Goal: Information Seeking & Learning: Learn about a topic

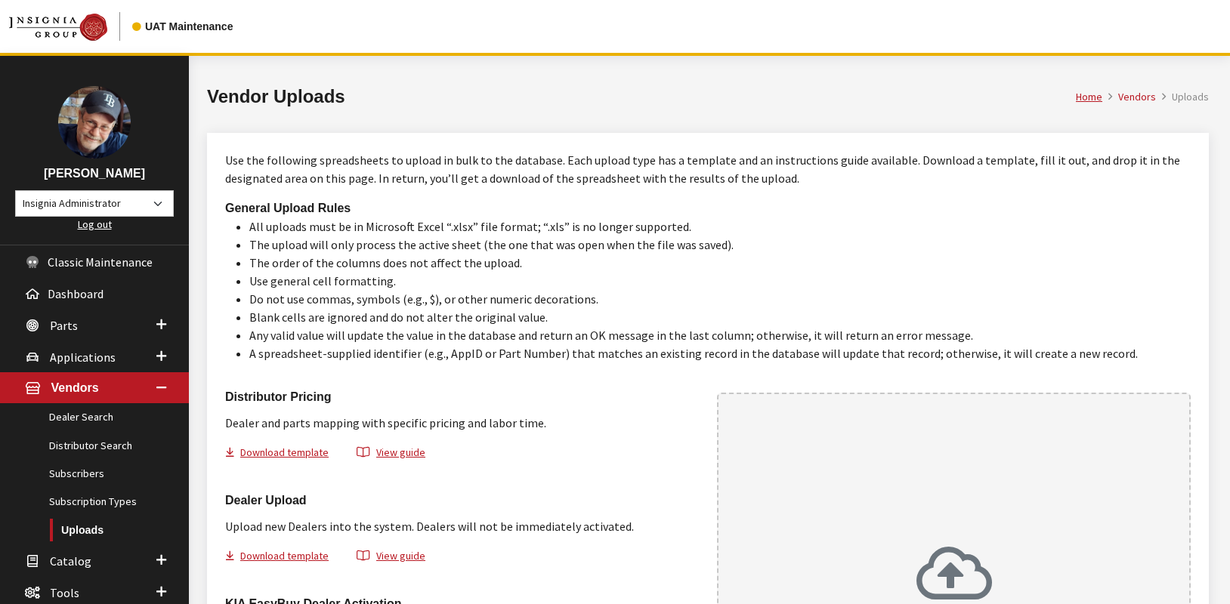
scroll to position [124, 0]
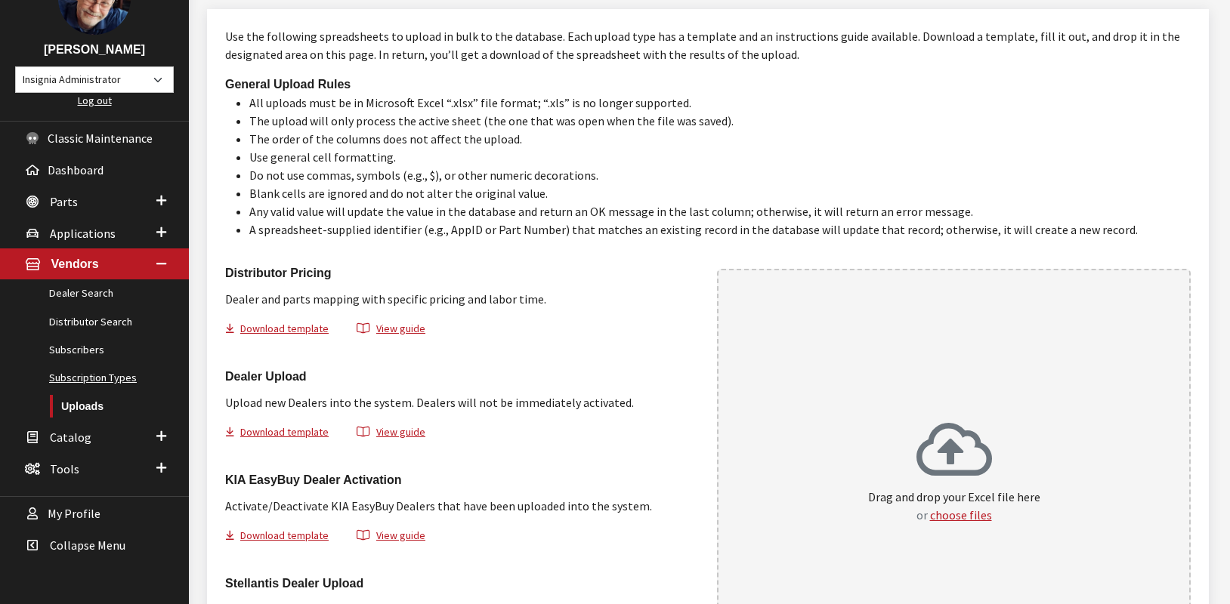
click at [88, 378] on link "Subscription Types" at bounding box center [94, 378] width 189 height 28
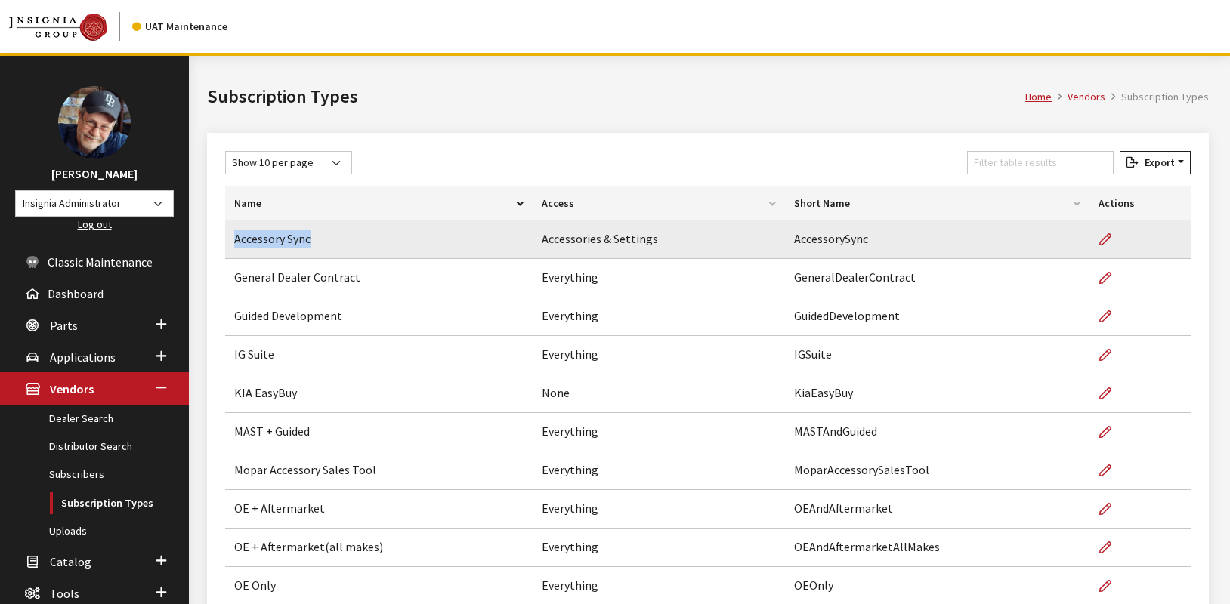
drag, startPoint x: 320, startPoint y: 245, endPoint x: 229, endPoint y: 253, distance: 91.0
click at [229, 253] on td "Accessory Sync" at bounding box center [378, 240] width 307 height 39
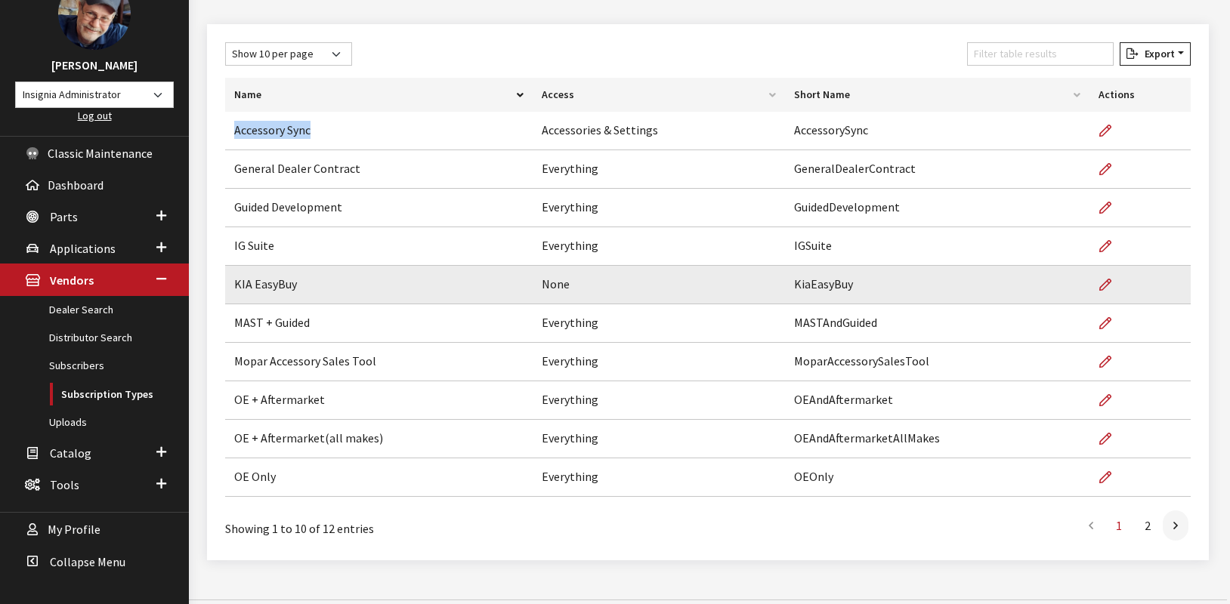
scroll to position [119, 0]
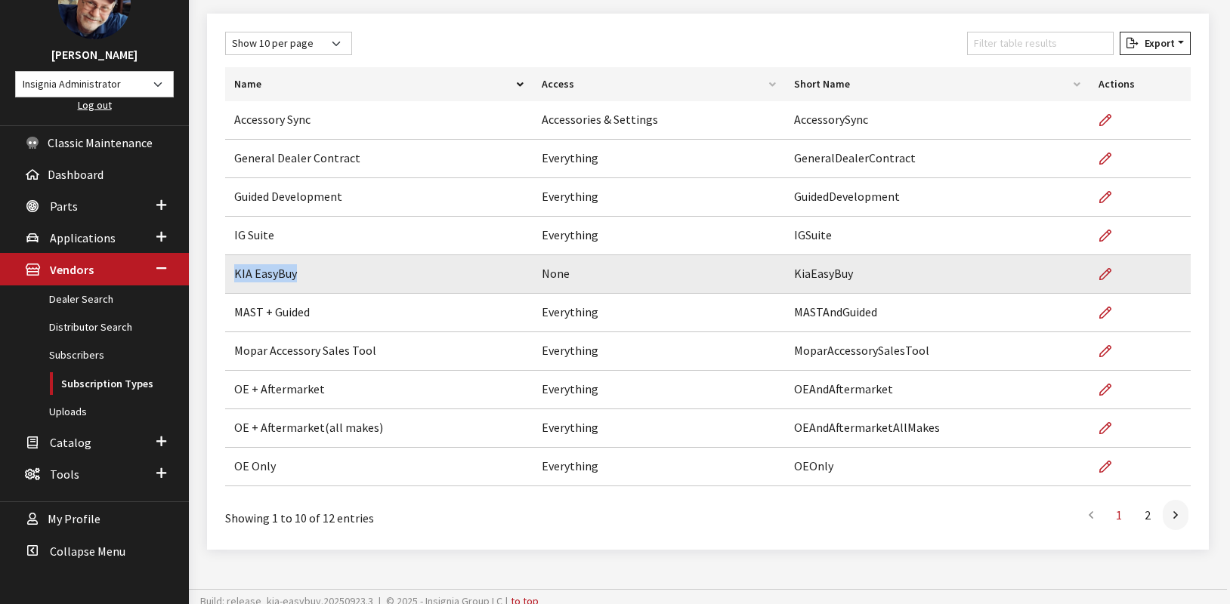
drag, startPoint x: 287, startPoint y: 279, endPoint x: 233, endPoint y: 286, distance: 54.1
click at [233, 286] on td "KIA EasyBuy" at bounding box center [378, 274] width 307 height 39
click at [1106, 276] on icon at bounding box center [1105, 275] width 12 height 12
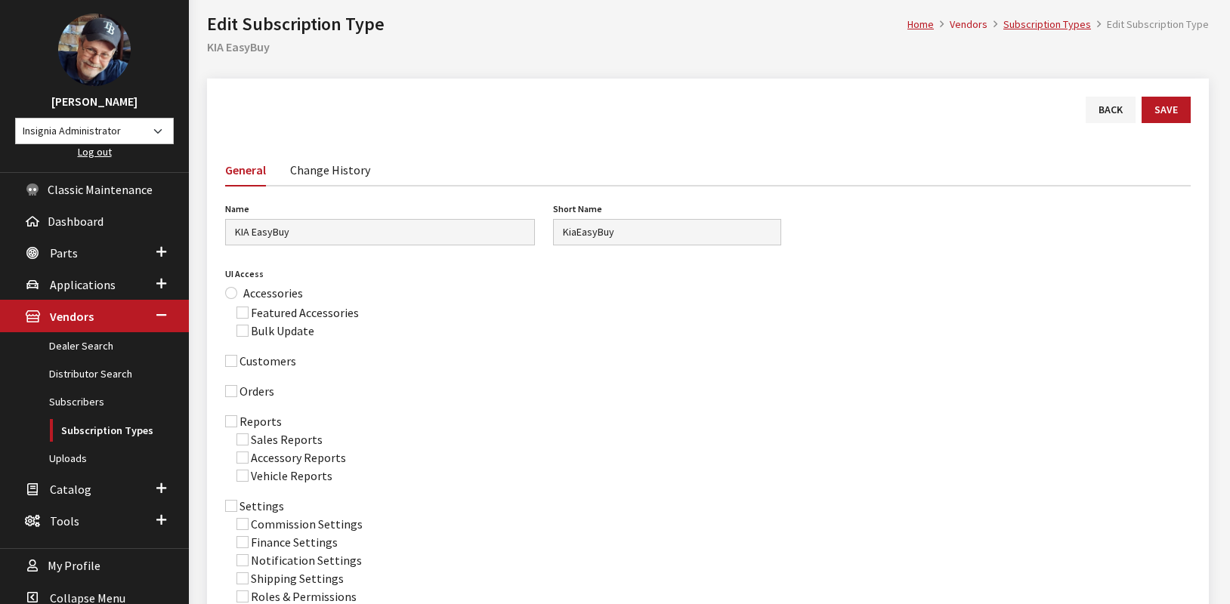
scroll to position [62, 0]
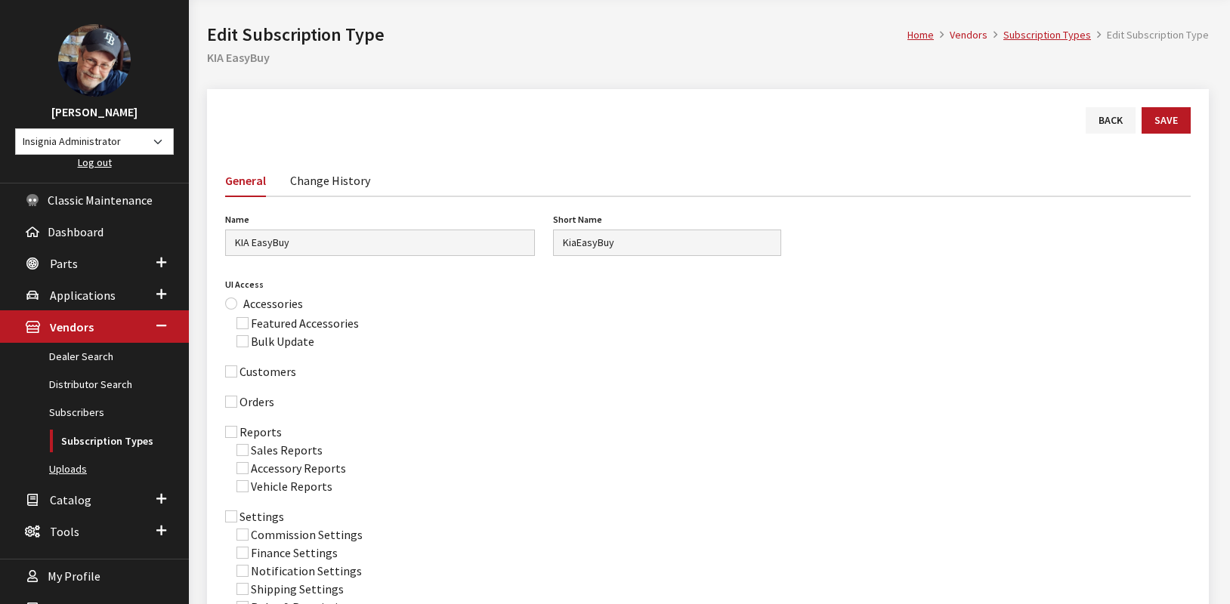
click at [73, 473] on link "Uploads" at bounding box center [94, 469] width 189 height 28
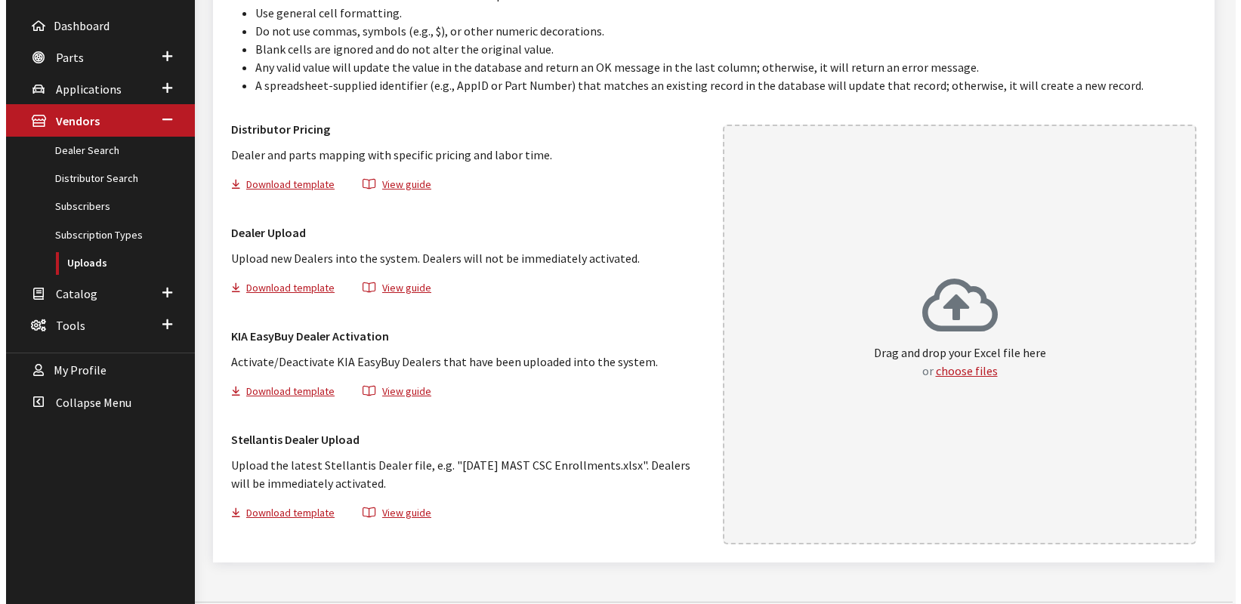
scroll to position [290, 0]
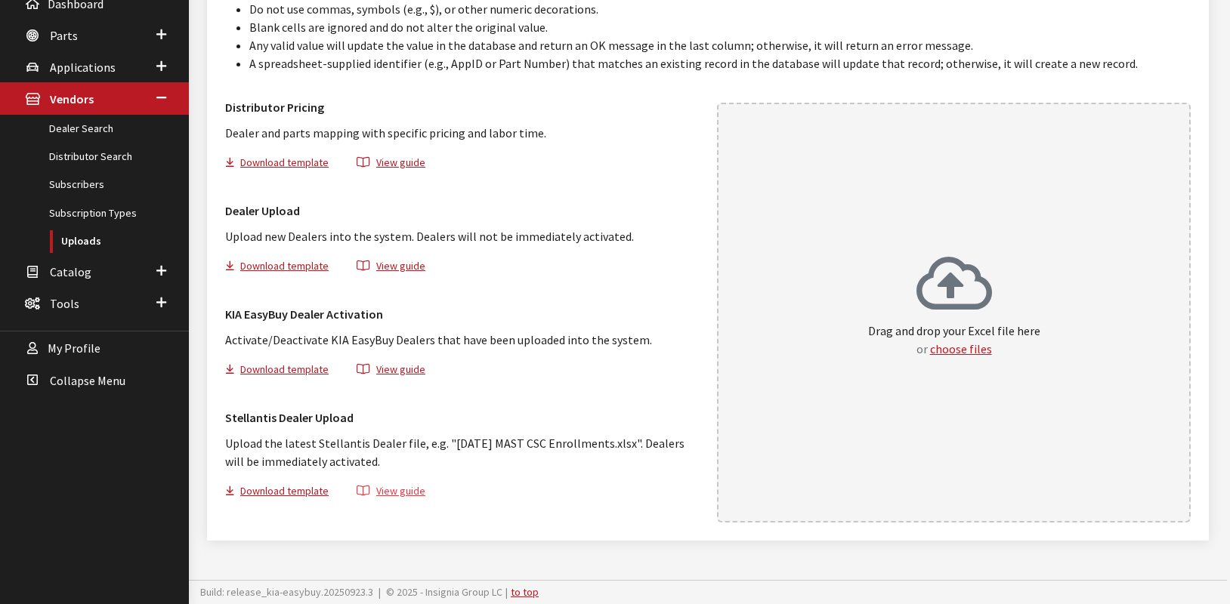
click at [391, 490] on button "View guide" at bounding box center [391, 494] width 94 height 22
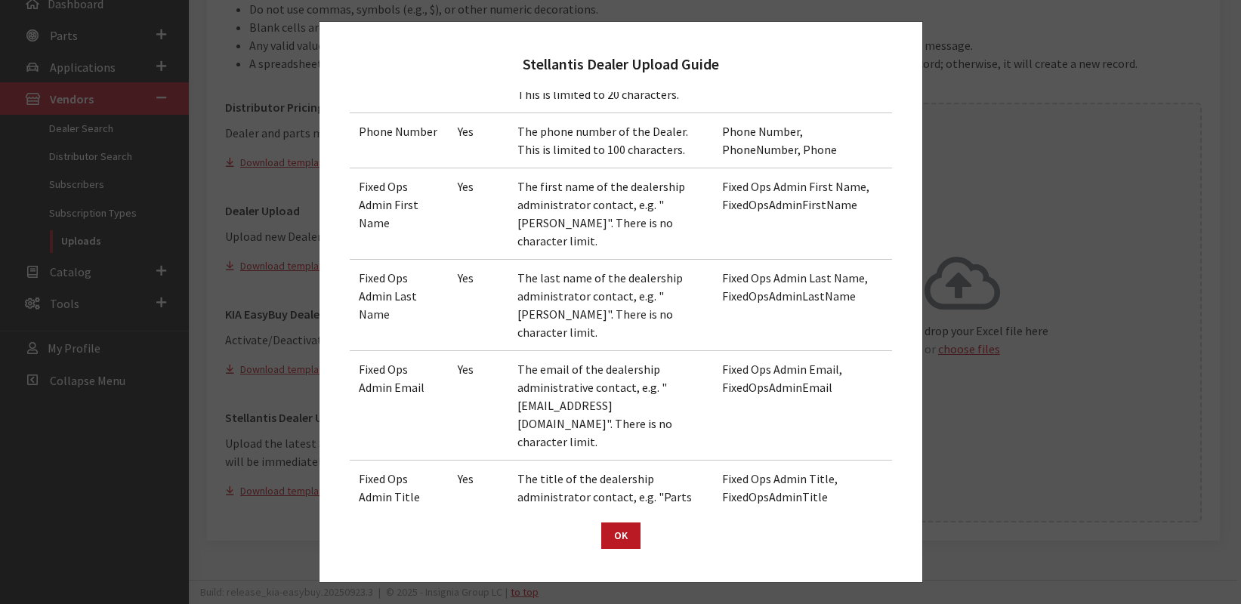
scroll to position [876, 0]
click at [614, 536] on button "OK" at bounding box center [620, 536] width 39 height 26
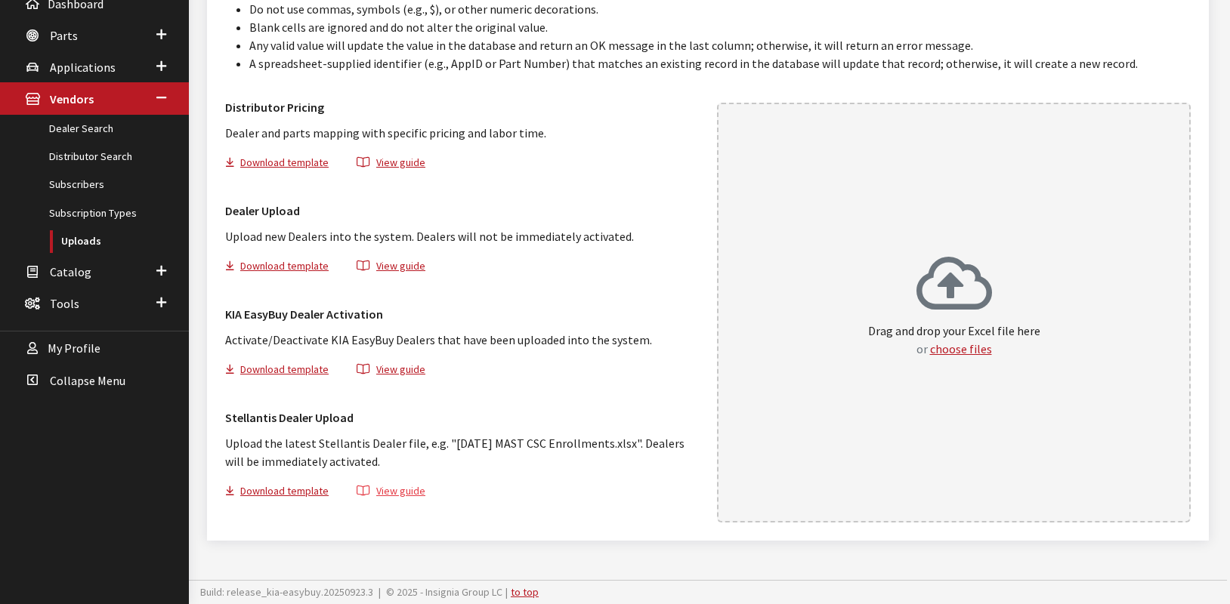
click at [396, 490] on button "View guide" at bounding box center [391, 494] width 94 height 22
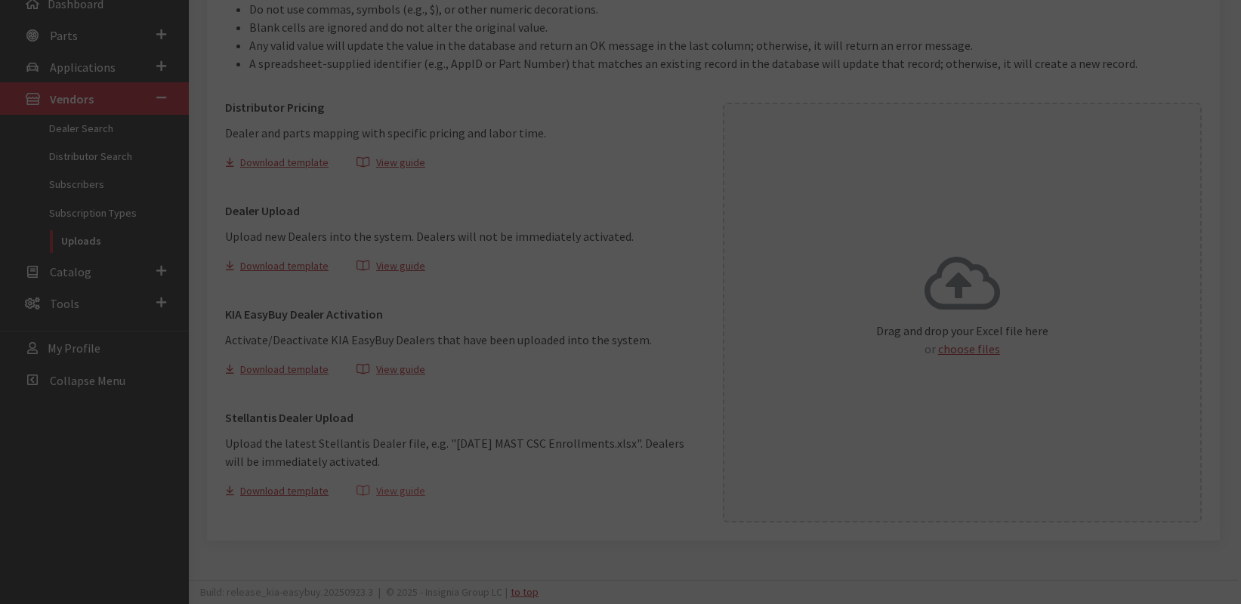
scroll to position [0, 0]
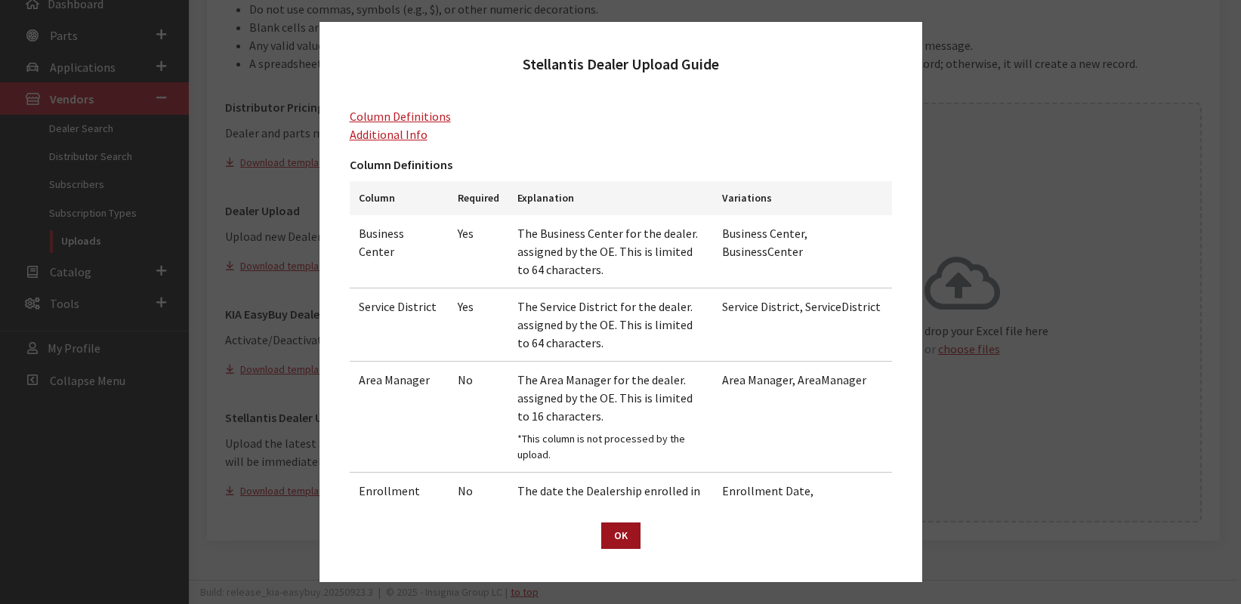
click at [614, 536] on button "OK" at bounding box center [620, 536] width 39 height 26
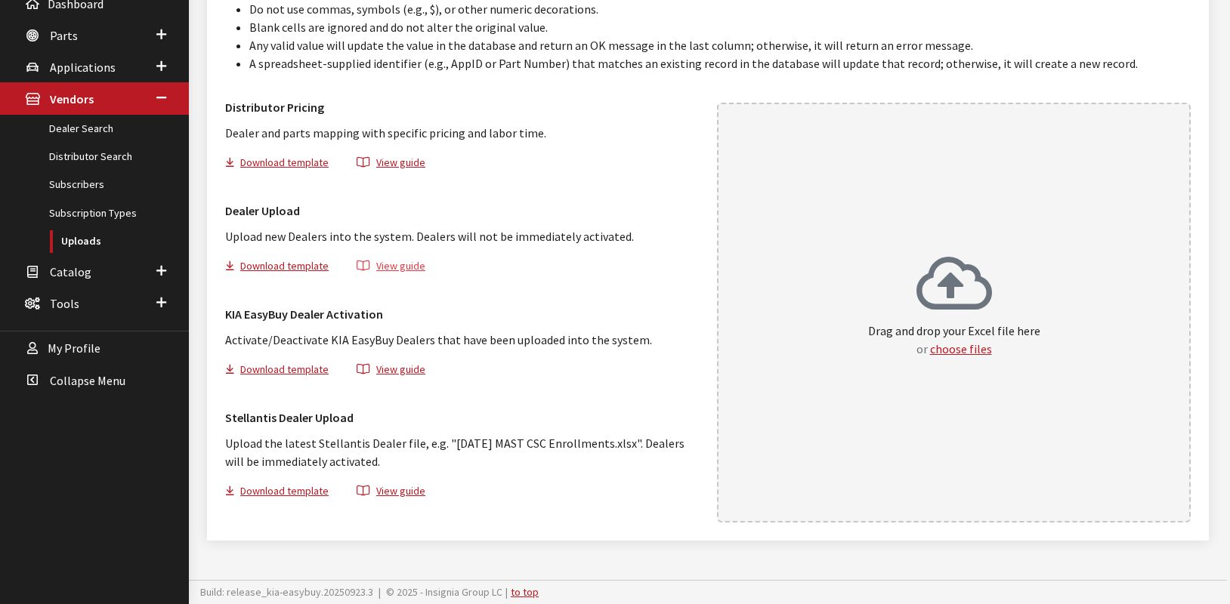
click at [397, 267] on button "View guide" at bounding box center [391, 269] width 94 height 22
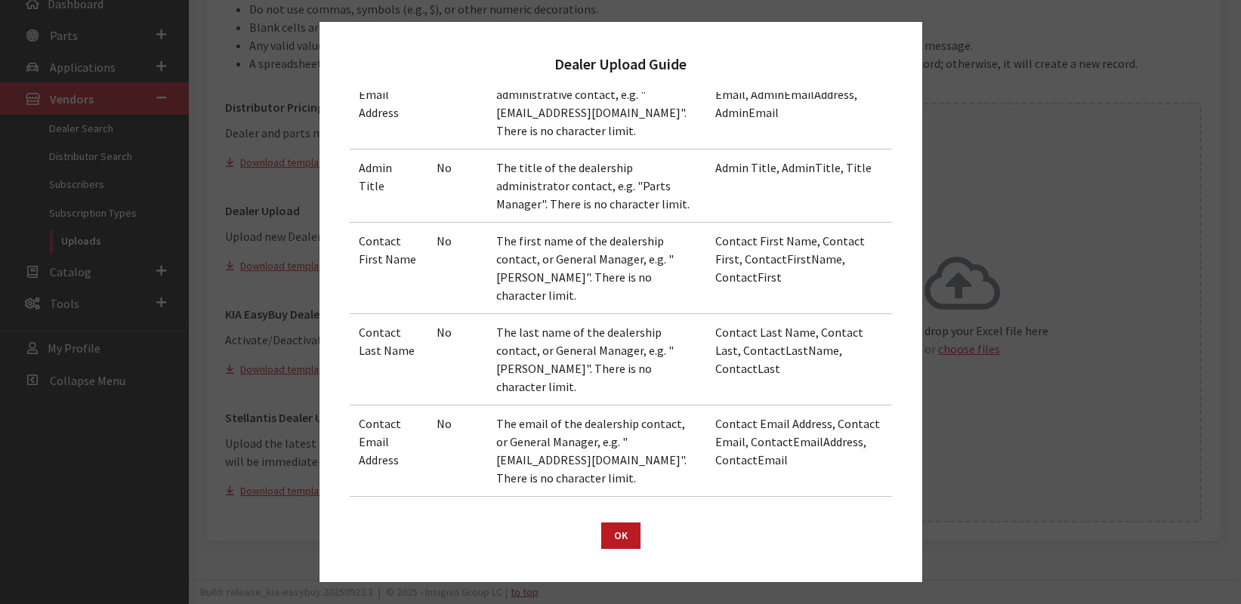
scroll to position [1170, 0]
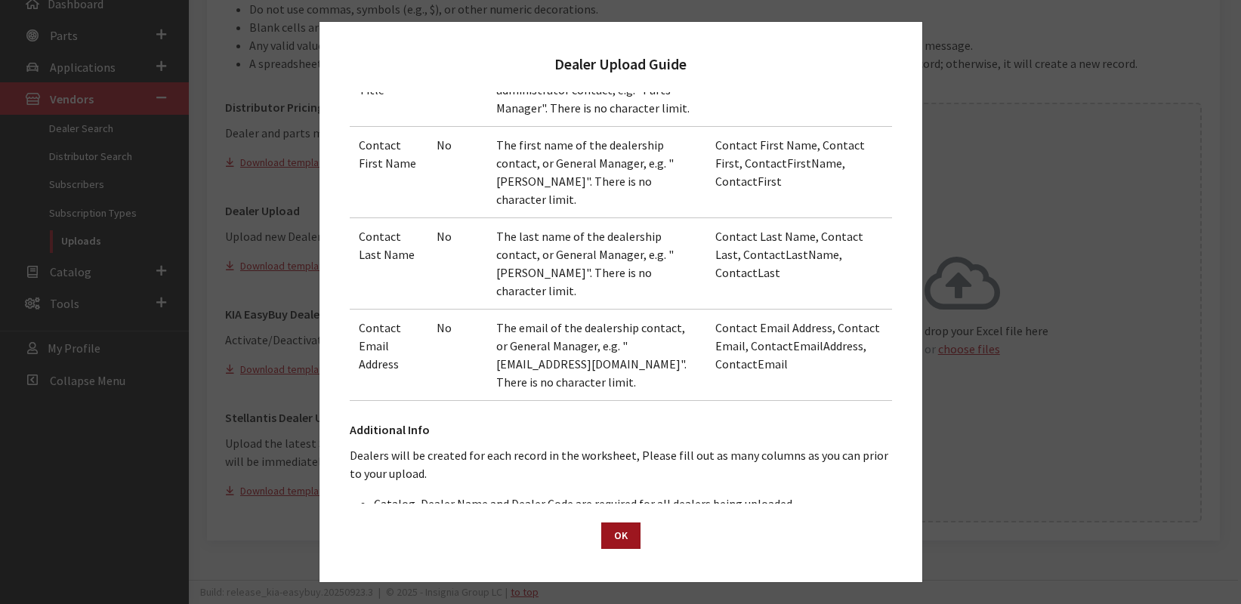
click at [615, 542] on button "OK" at bounding box center [620, 536] width 39 height 26
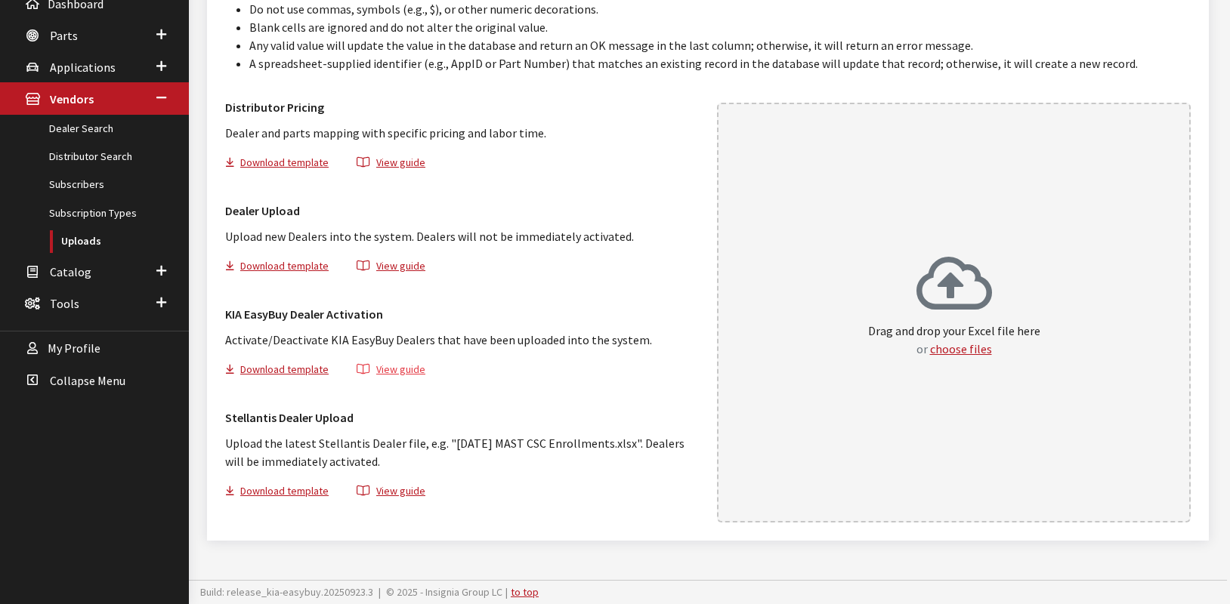
click at [401, 369] on button "View guide" at bounding box center [391, 372] width 94 height 22
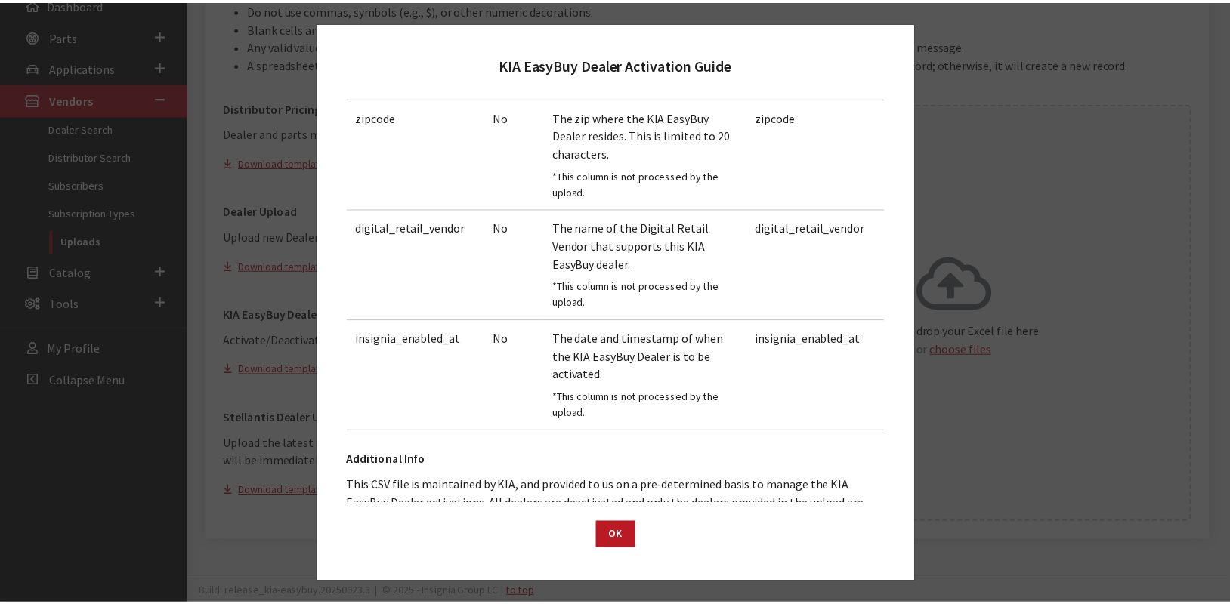
scroll to position [372, 0]
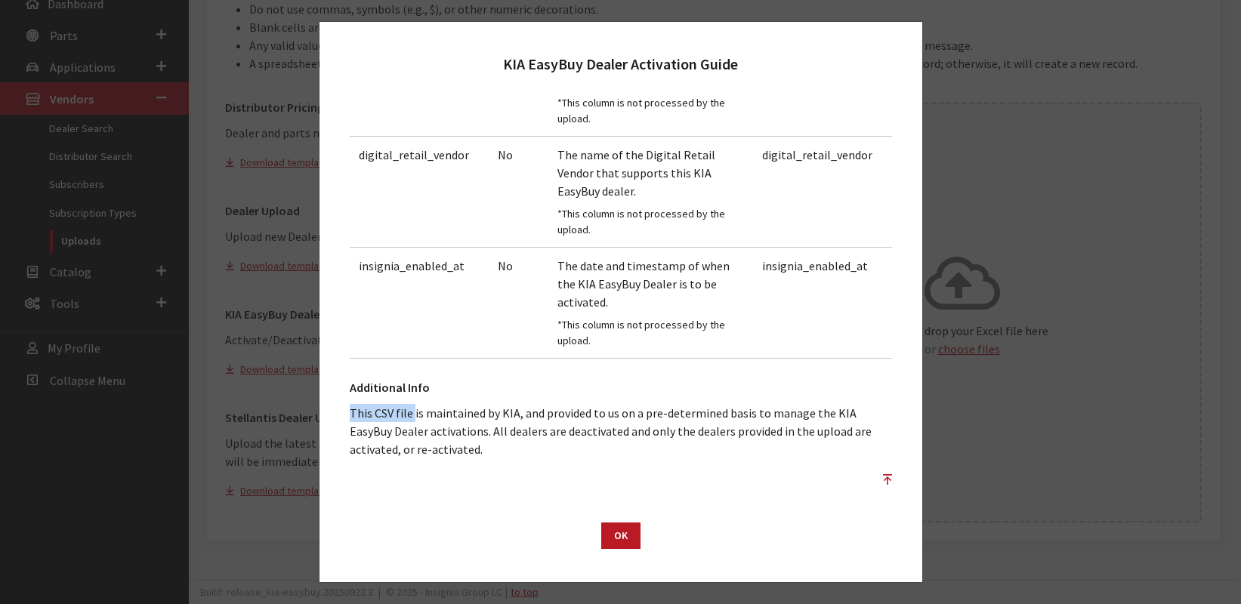
drag, startPoint x: 352, startPoint y: 415, endPoint x: 414, endPoint y: 421, distance: 62.2
click at [414, 421] on p "This CSV file is maintained by KIA, and provided to us on a pre-determined basi…" at bounding box center [621, 431] width 542 height 54
click at [630, 533] on button "OK" at bounding box center [620, 536] width 39 height 26
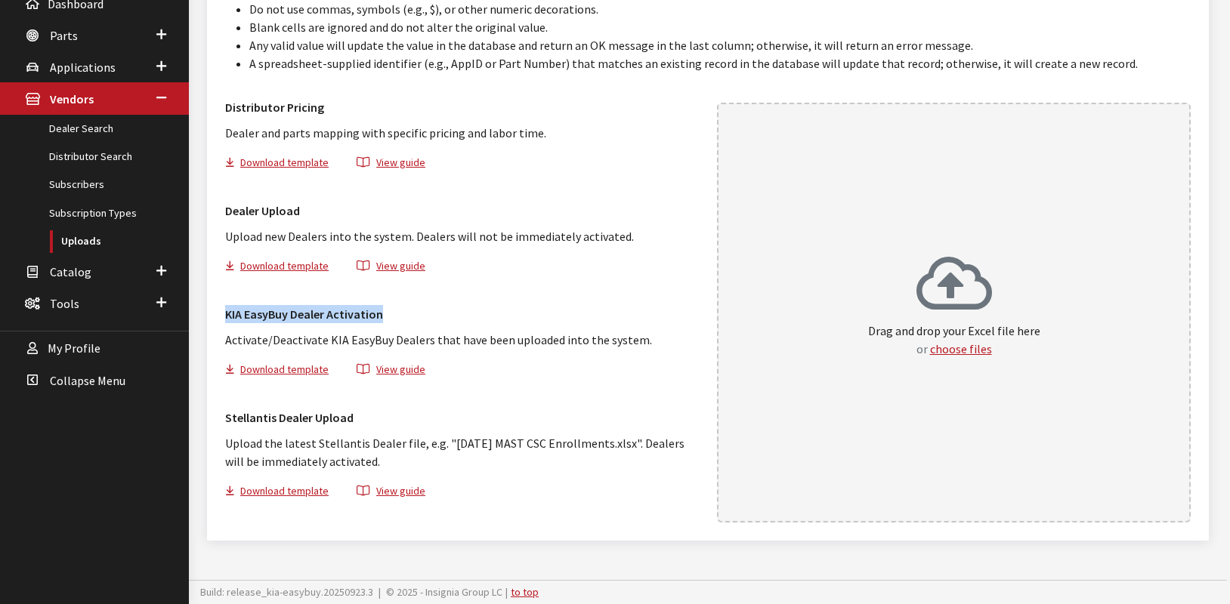
drag, startPoint x: 220, startPoint y: 315, endPoint x: 381, endPoint y: 314, distance: 161.7
click at [381, 314] on div "KIA EasyBuy Dealer Activation Activate/Deactivate KIA EasyBuy Dealers that have…" at bounding box center [462, 340] width 492 height 85
click at [65, 184] on link "Subscribers" at bounding box center [94, 185] width 189 height 28
click at [79, 190] on link "Subscribers" at bounding box center [94, 185] width 189 height 28
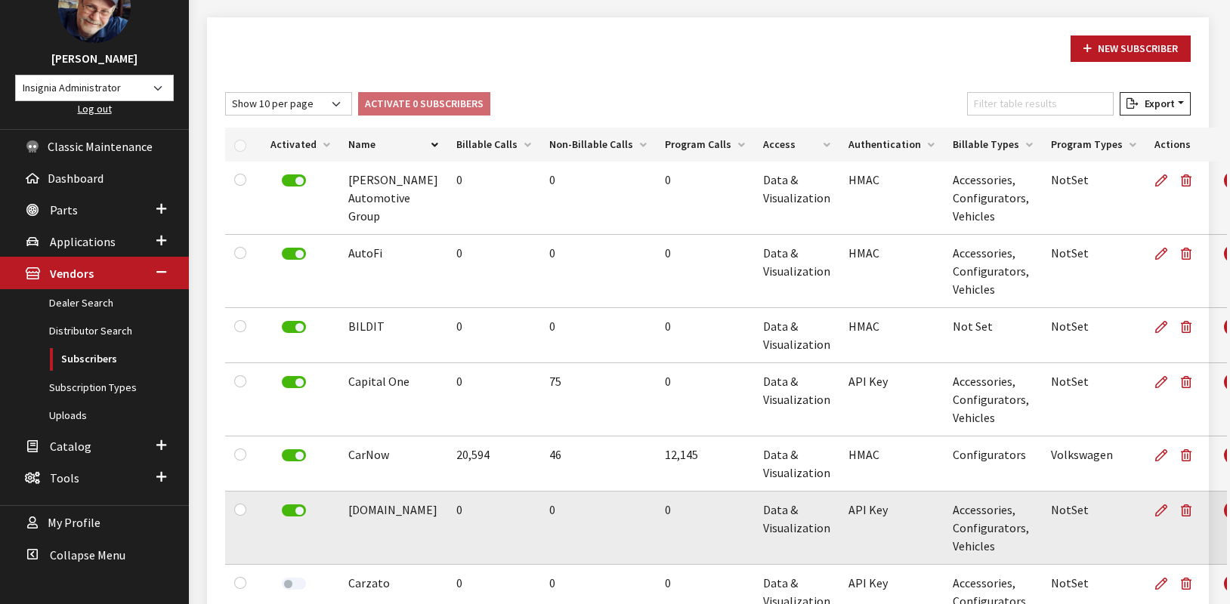
scroll to position [126, 0]
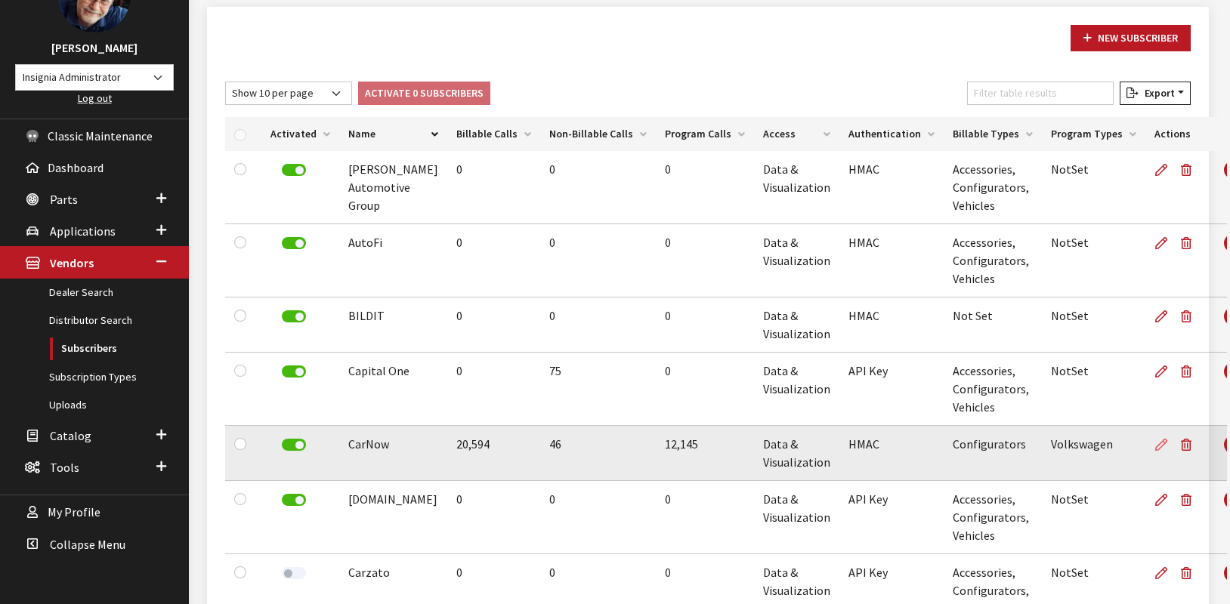
click at [1155, 440] on icon at bounding box center [1161, 446] width 12 height 12
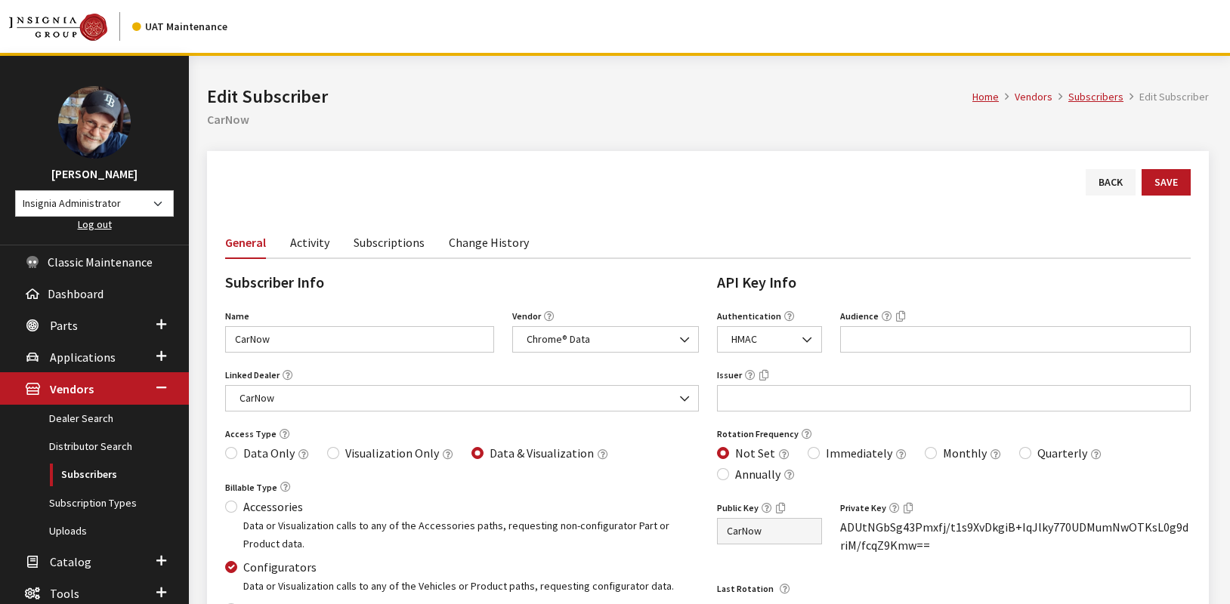
click at [393, 239] on link "Subscriptions" at bounding box center [389, 242] width 71 height 32
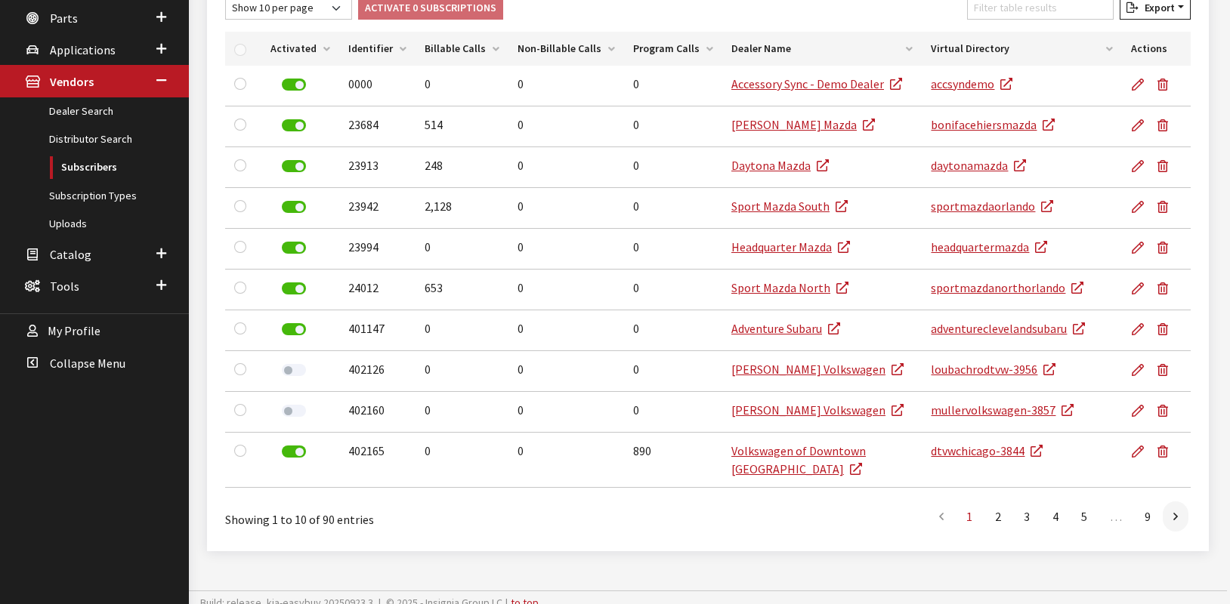
scroll to position [318, 0]
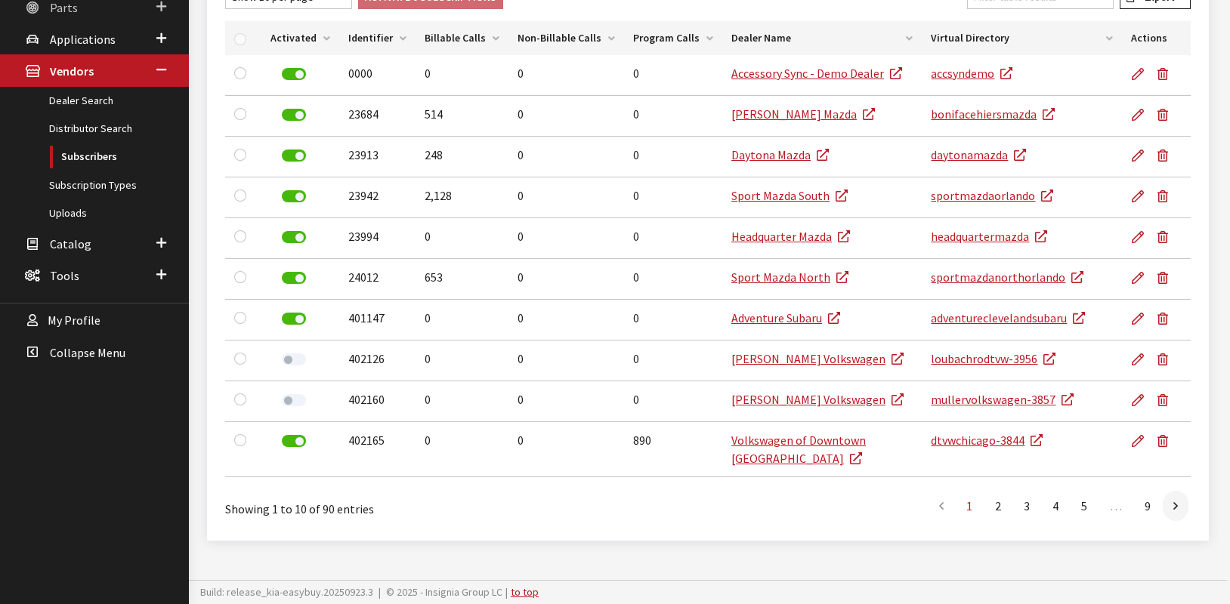
drag, startPoint x: 1226, startPoint y: 160, endPoint x: 66, endPoint y: 9, distance: 1169.3
click at [66, 9] on span "Parts" at bounding box center [64, 7] width 28 height 15
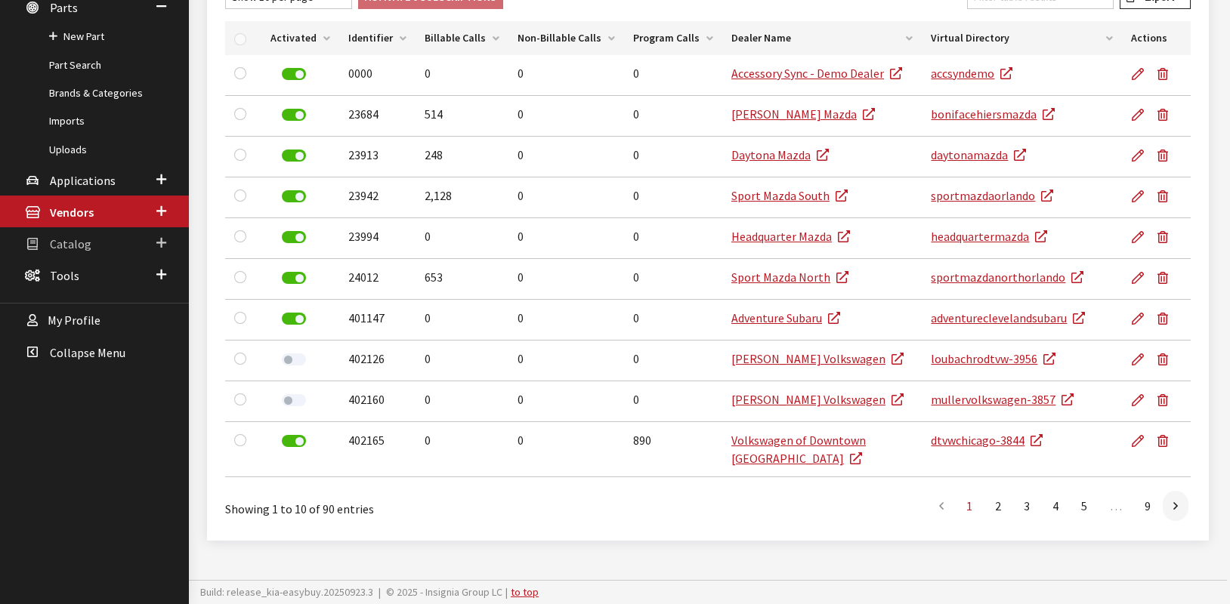
click at [69, 242] on span "Catalog" at bounding box center [71, 243] width 42 height 15
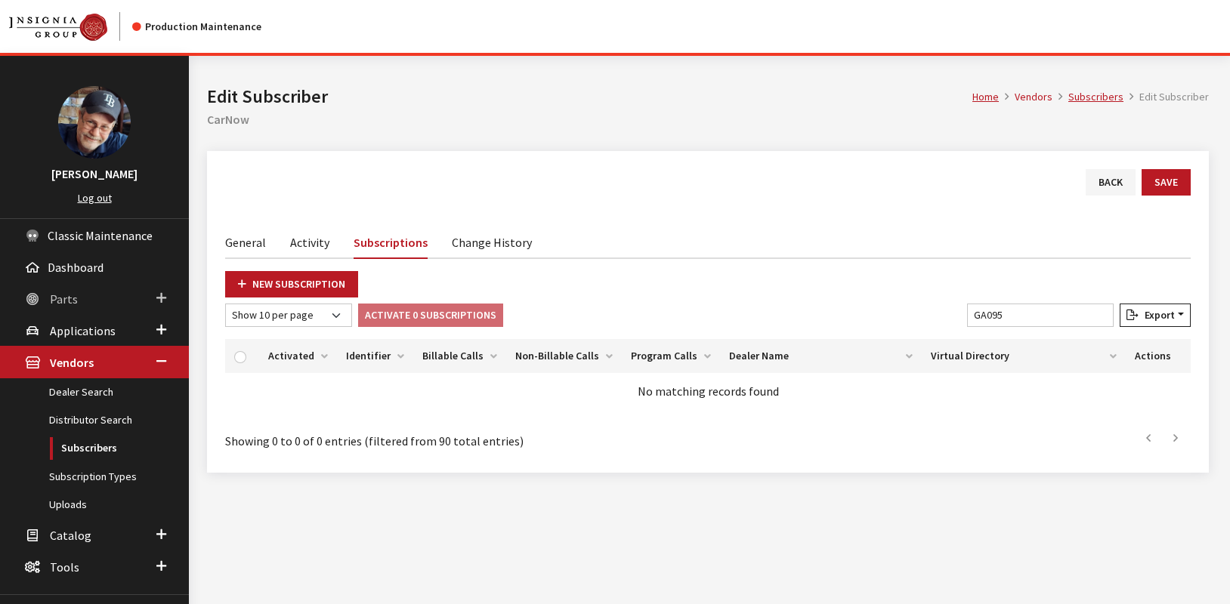
scroll to position [67, 0]
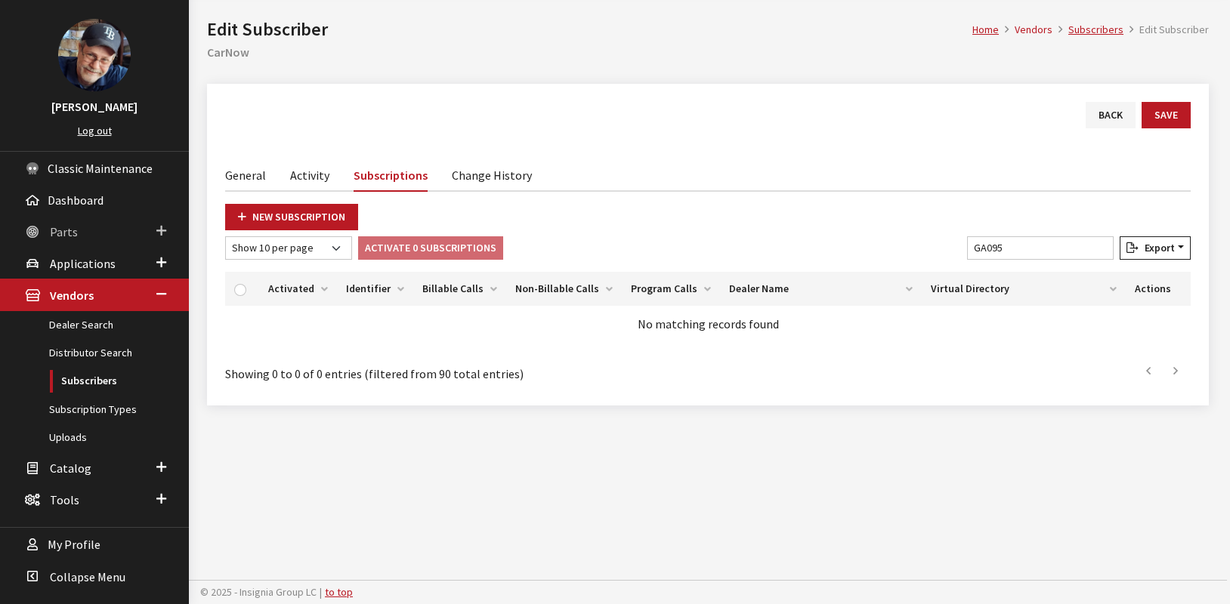
click at [60, 230] on span "Parts" at bounding box center [64, 231] width 28 height 15
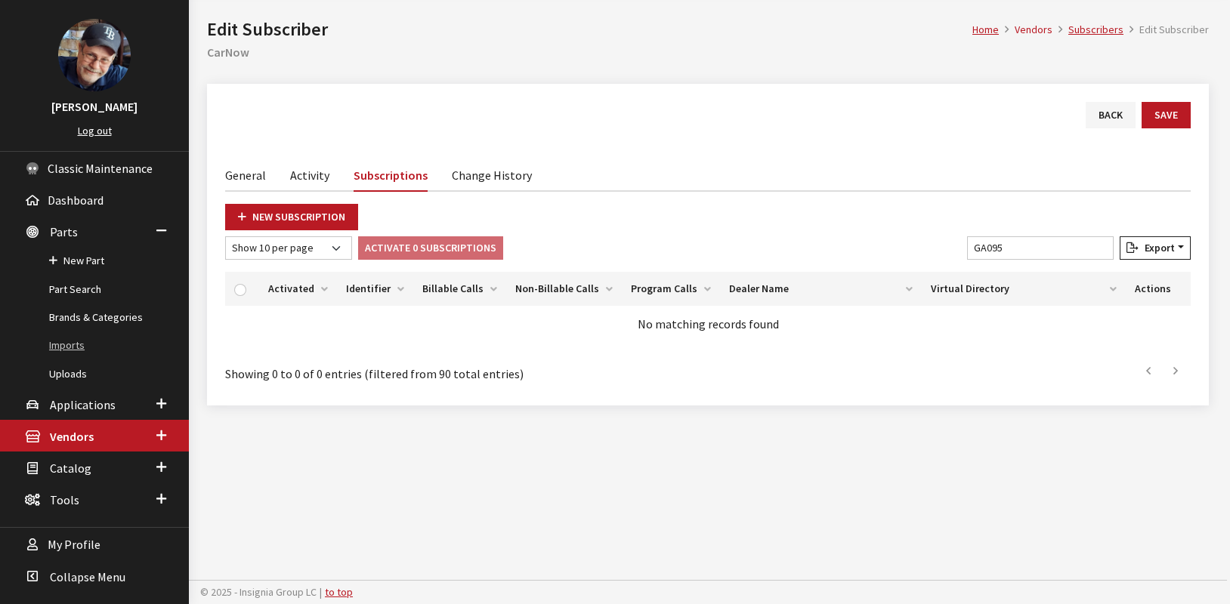
click at [72, 349] on link "Imports" at bounding box center [94, 346] width 189 height 28
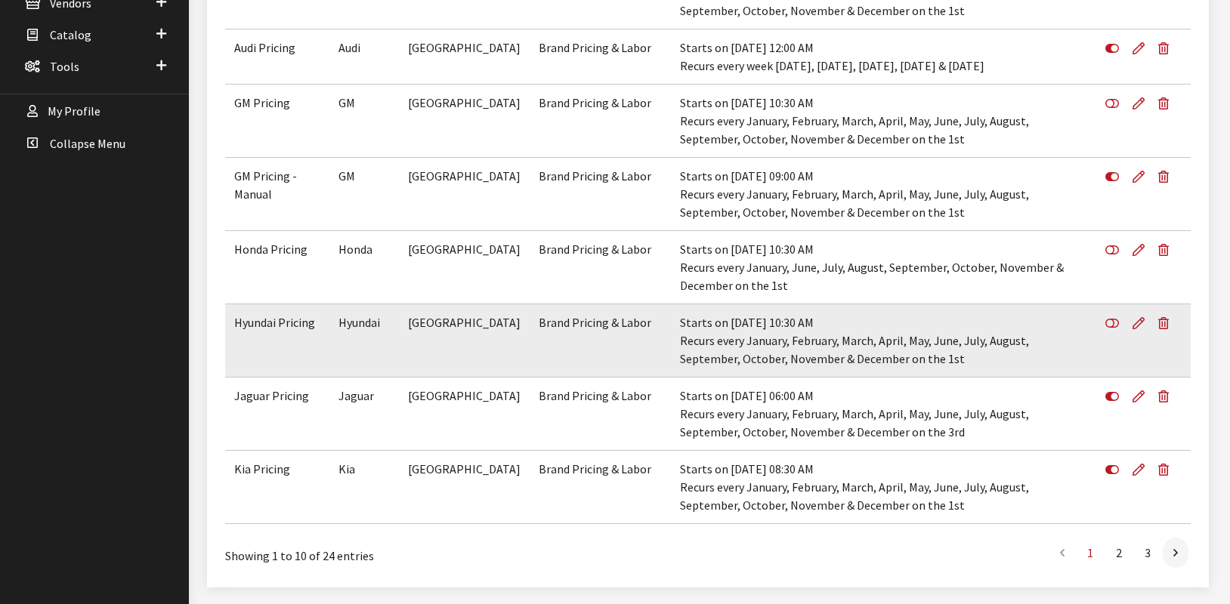
scroll to position [504, 0]
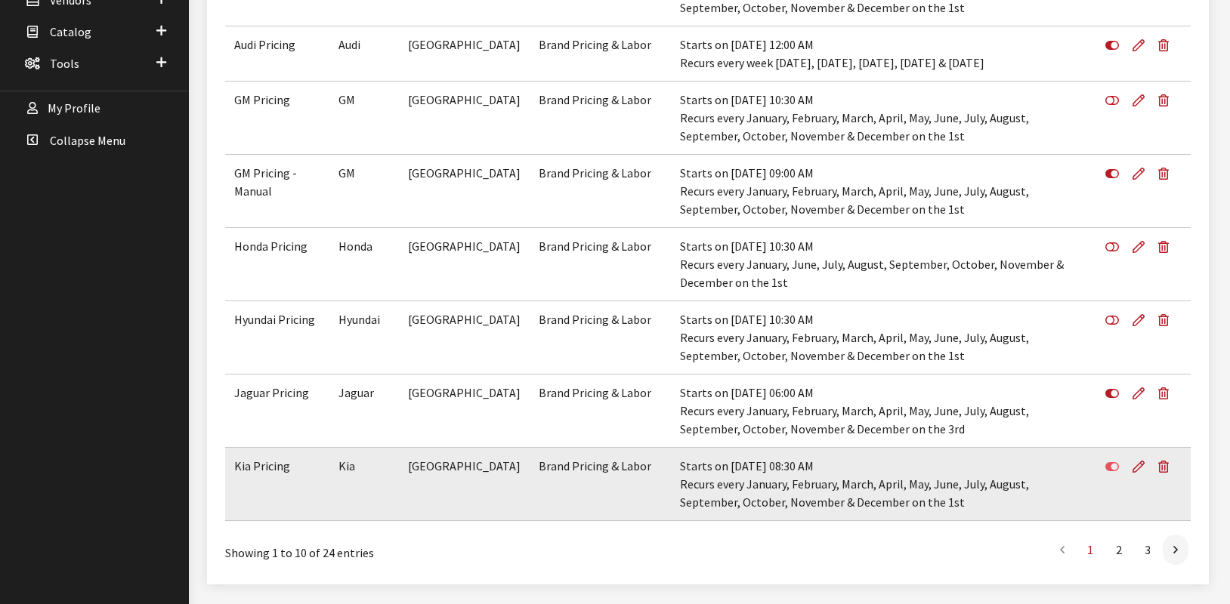
drag, startPoint x: 1137, startPoint y: 468, endPoint x: 1120, endPoint y: 460, distance: 18.6
click at [1138, 468] on icon at bounding box center [1138, 468] width 12 height 12
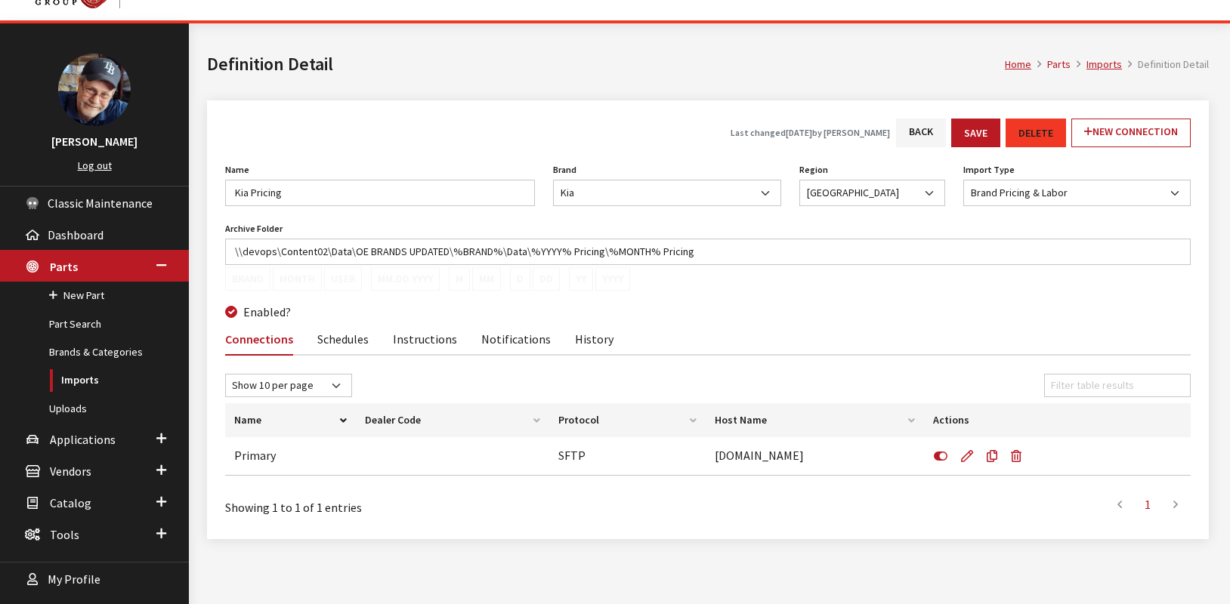
scroll to position [67, 0]
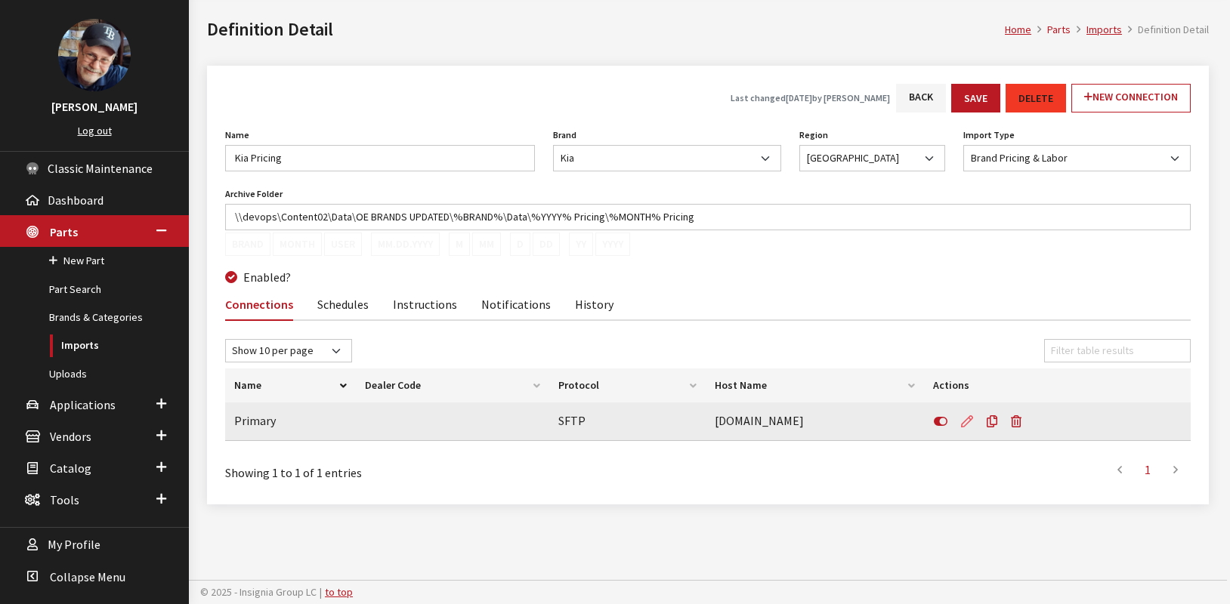
click at [966, 419] on icon at bounding box center [967, 422] width 12 height 12
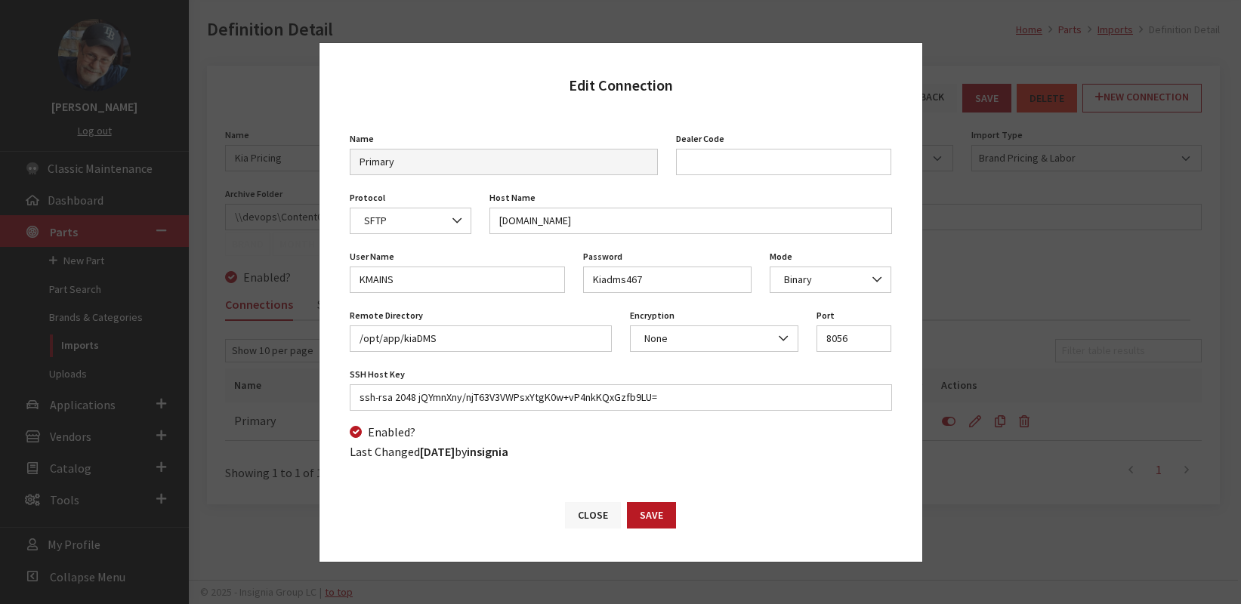
click at [599, 518] on button "Close" at bounding box center [593, 515] width 56 height 26
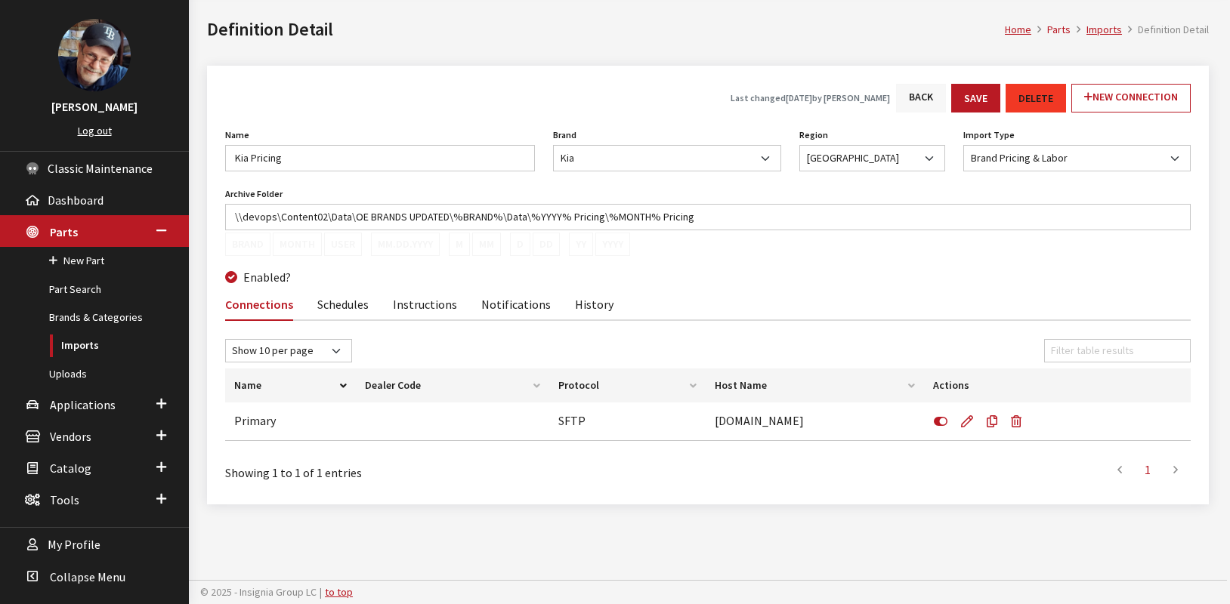
click at [920, 100] on link "Back" at bounding box center [921, 98] width 50 height 29
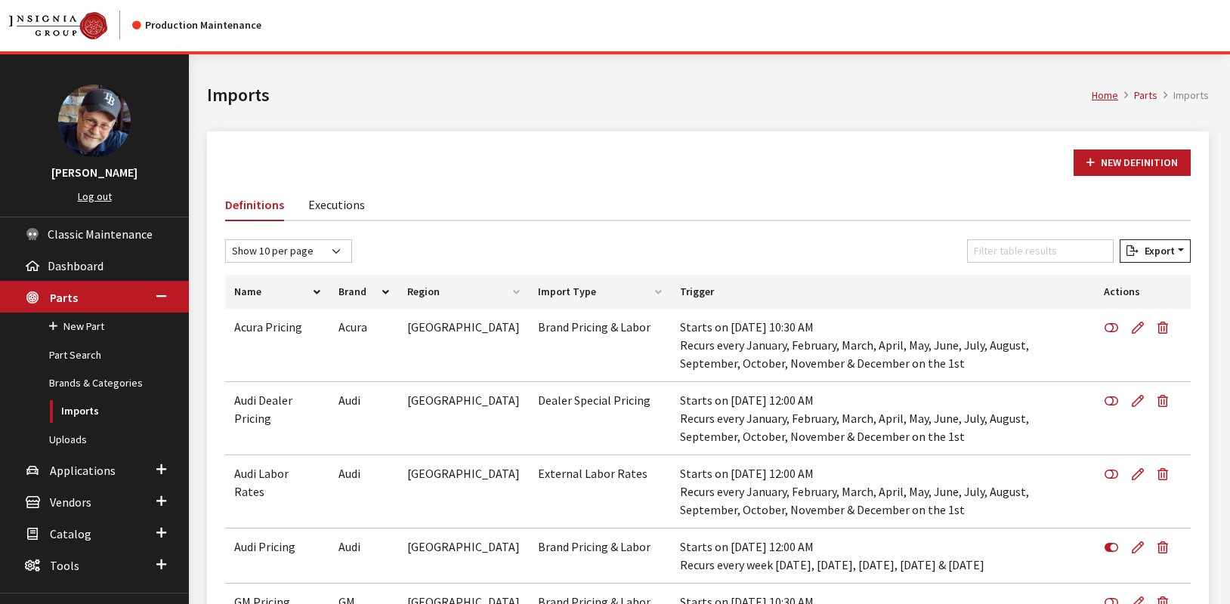
scroll to position [1, 0]
click at [1003, 245] on input "Filter table results" at bounding box center [1040, 251] width 147 height 23
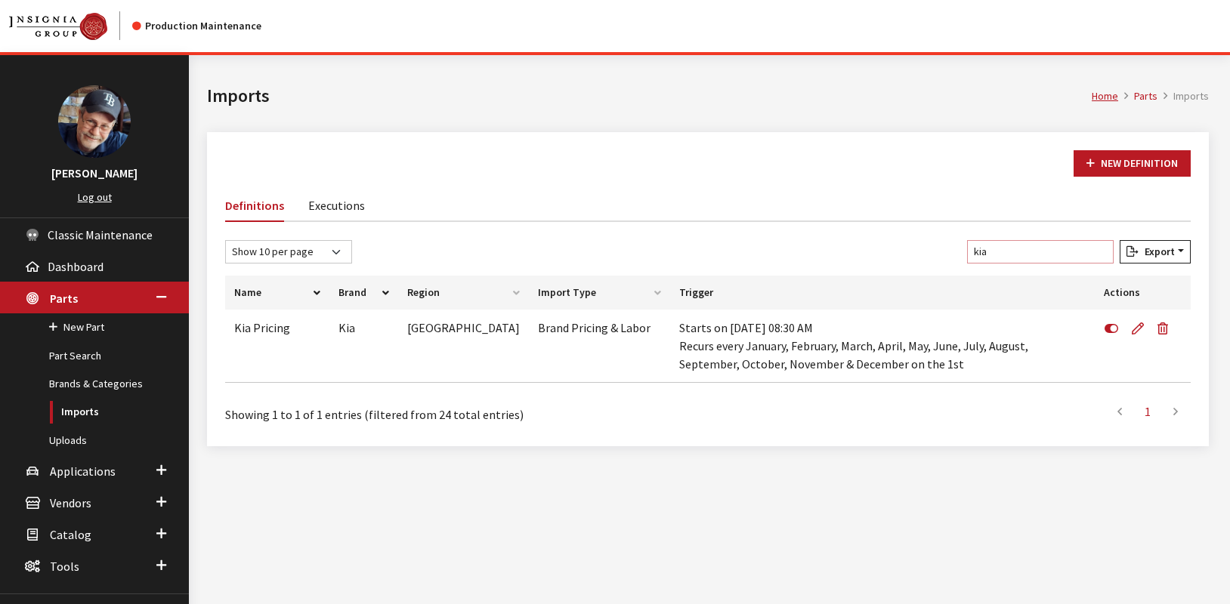
type input "kia"
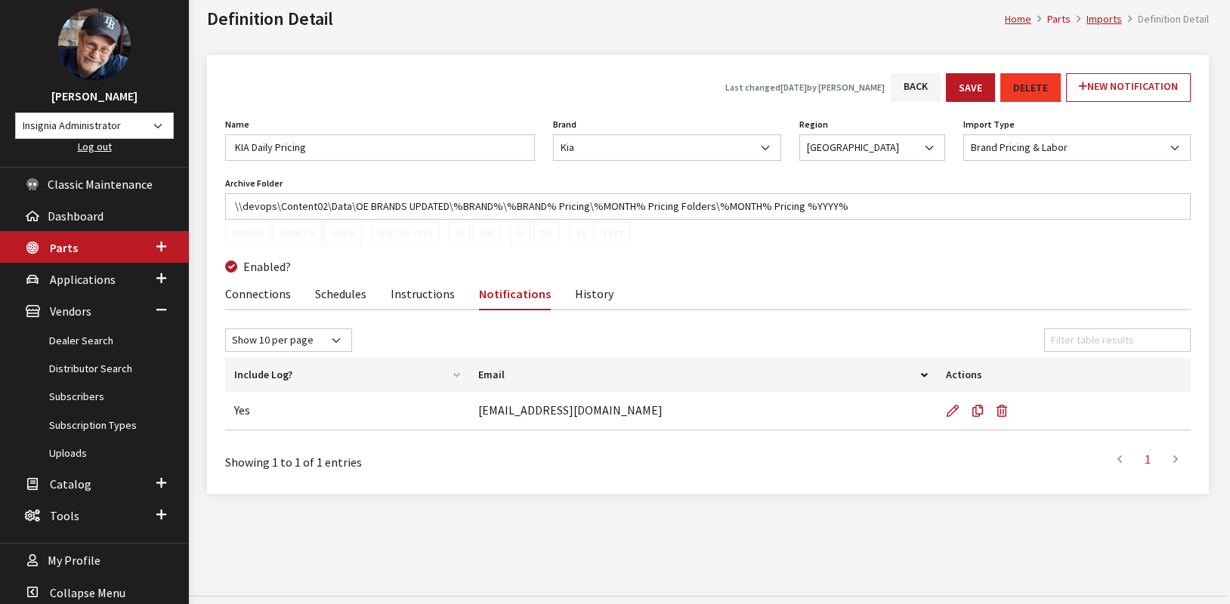
scroll to position [94, 0]
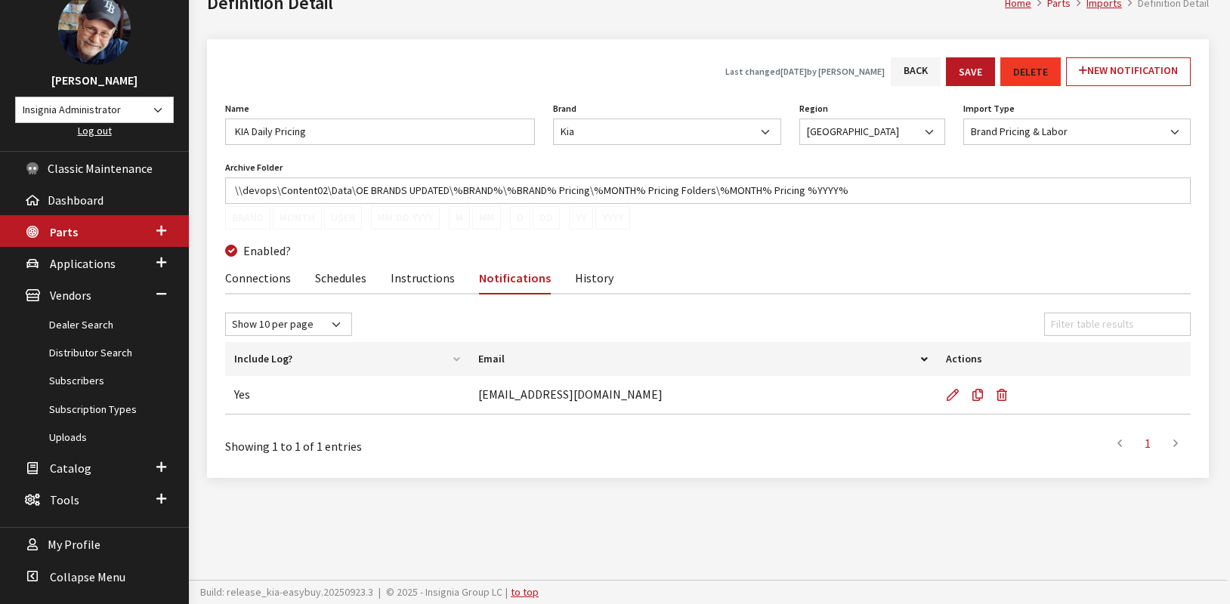
click at [338, 280] on link "Schedules" at bounding box center [340, 277] width 51 height 32
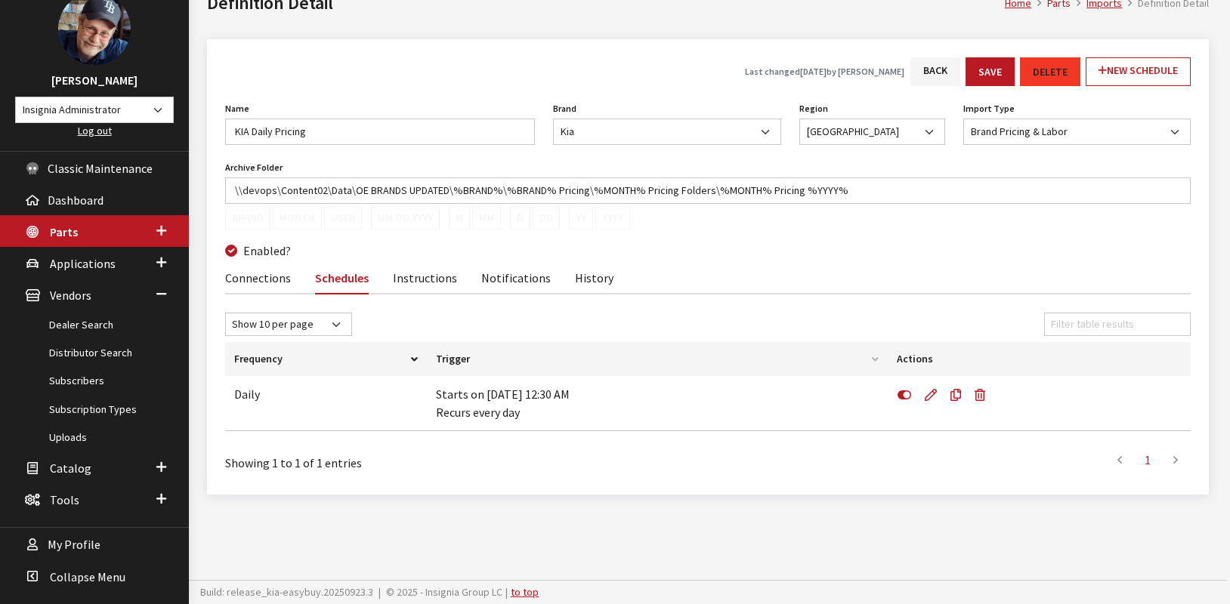
click at [508, 273] on link "Notifications" at bounding box center [515, 277] width 69 height 32
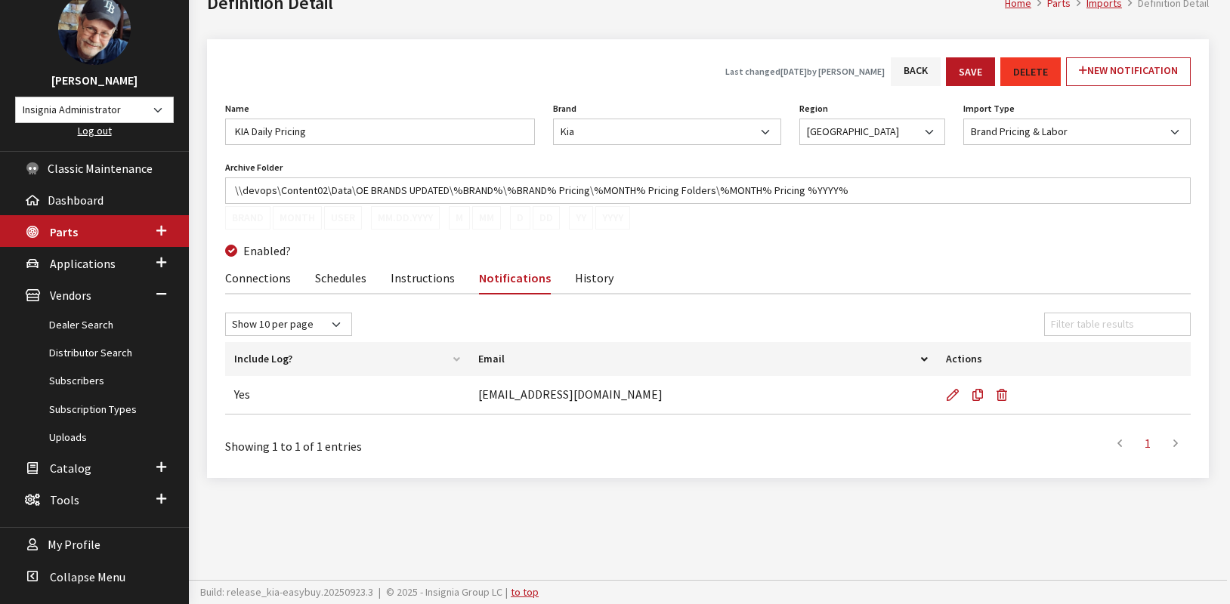
click at [266, 281] on link "Connections" at bounding box center [258, 277] width 66 height 32
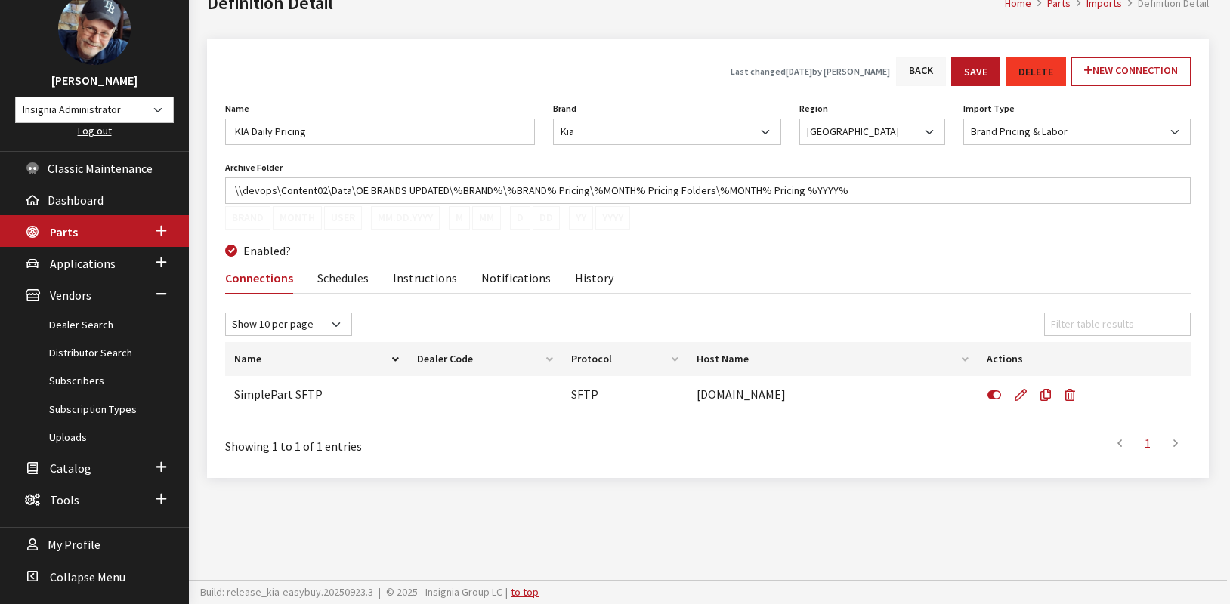
click at [916, 69] on link "Back" at bounding box center [921, 71] width 50 height 29
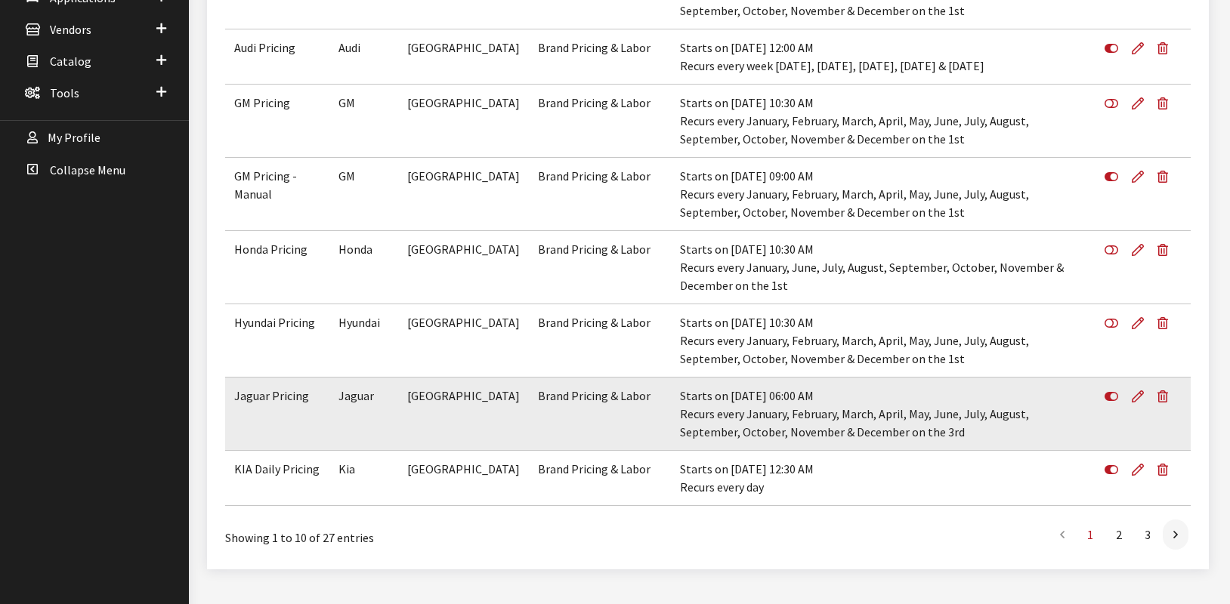
scroll to position [502, 0]
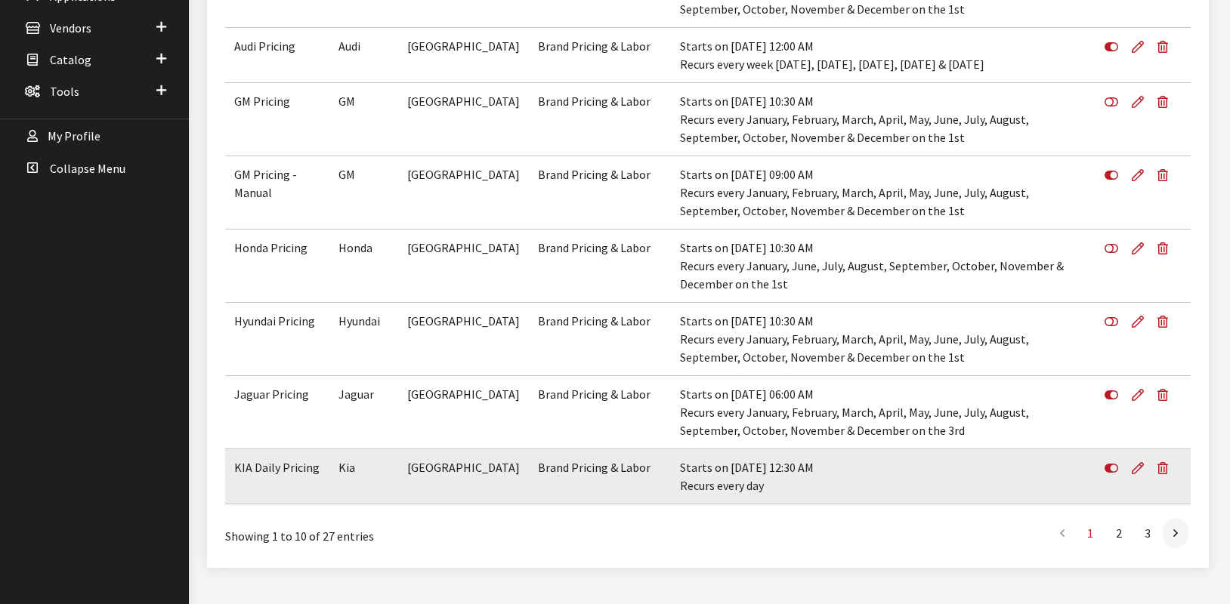
click at [350, 483] on td "Kia" at bounding box center [363, 476] width 69 height 55
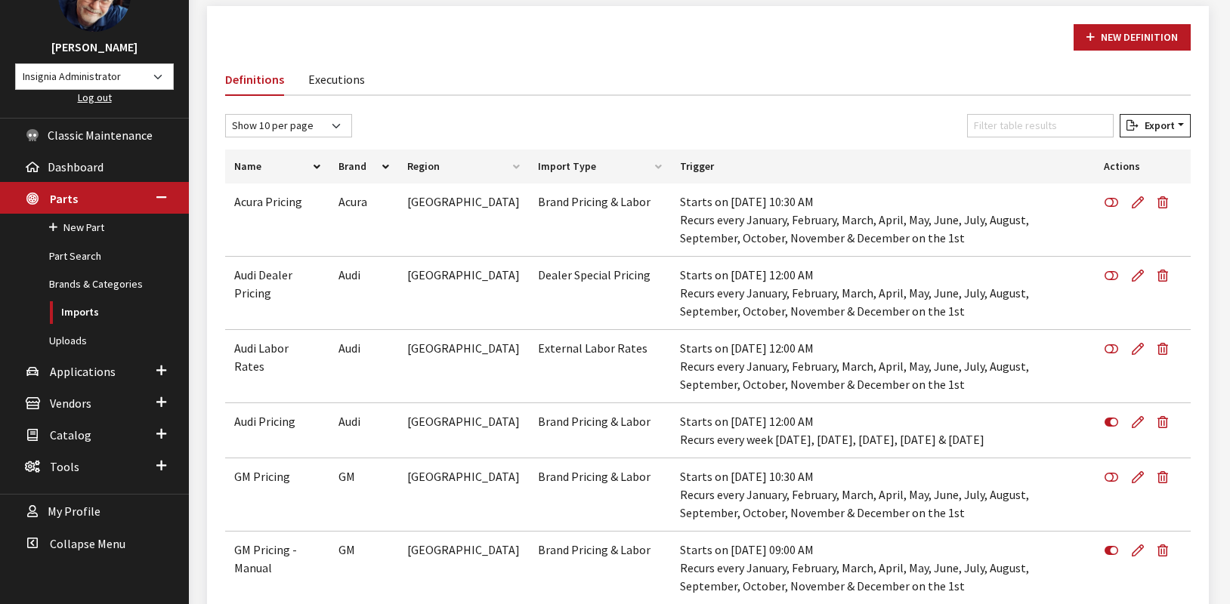
scroll to position [126, 0]
click at [1048, 123] on input "Filter table results" at bounding box center [1040, 126] width 147 height 23
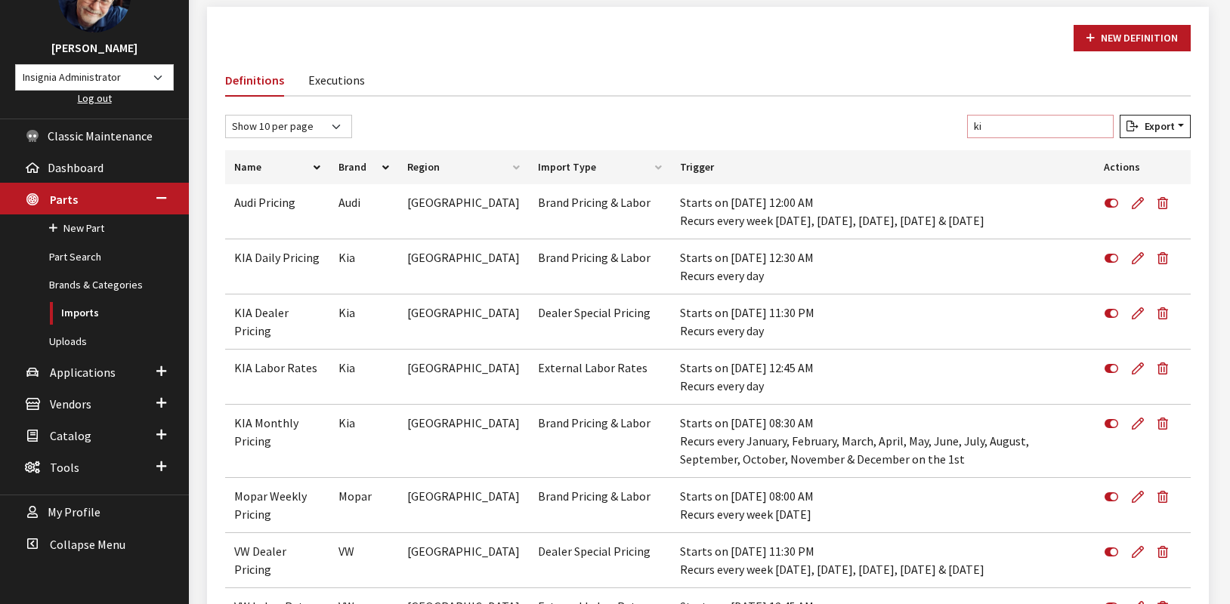
scroll to position [94, 0]
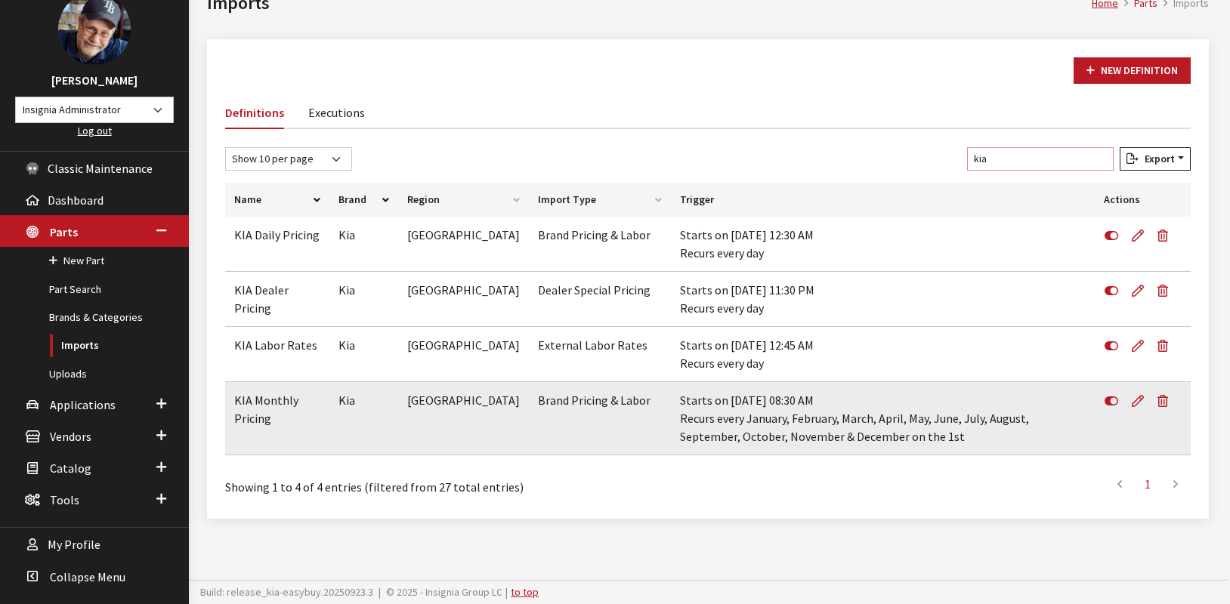
type input "kia"
drag, startPoint x: 264, startPoint y: 426, endPoint x: 225, endPoint y: 397, distance: 48.7
click at [225, 397] on td "KIA Monthly Pricing" at bounding box center [277, 418] width 104 height 73
